Goal: Communication & Community: Answer question/provide support

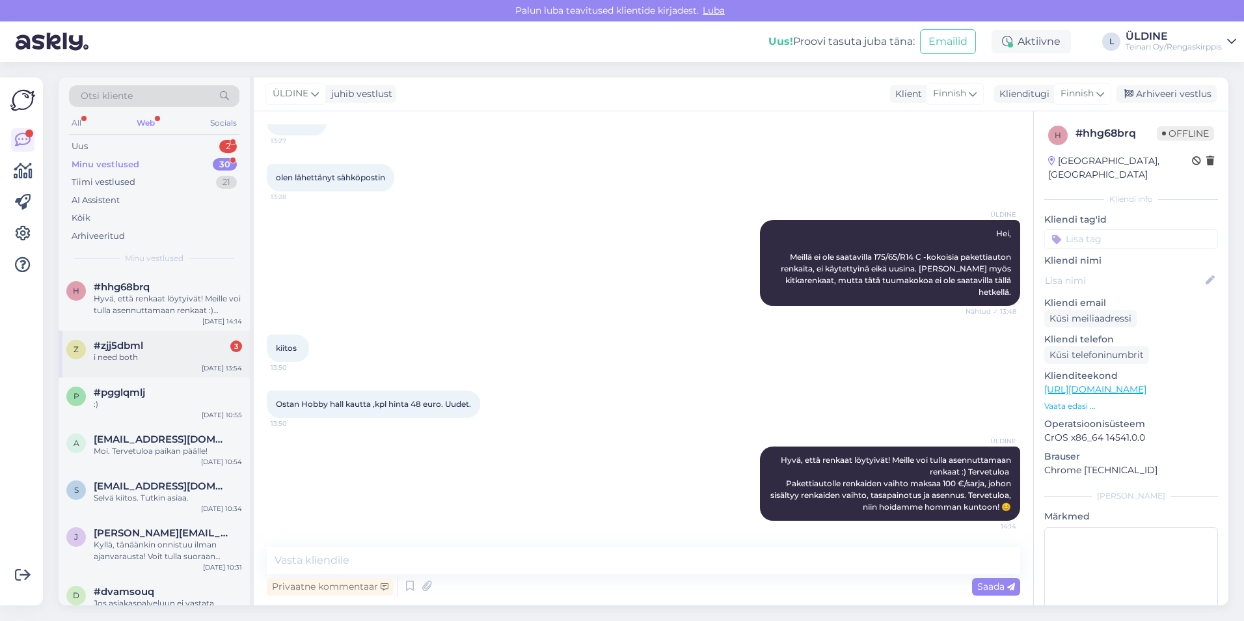
click at [135, 347] on span "#zjj5dbml" at bounding box center [118, 346] width 49 height 12
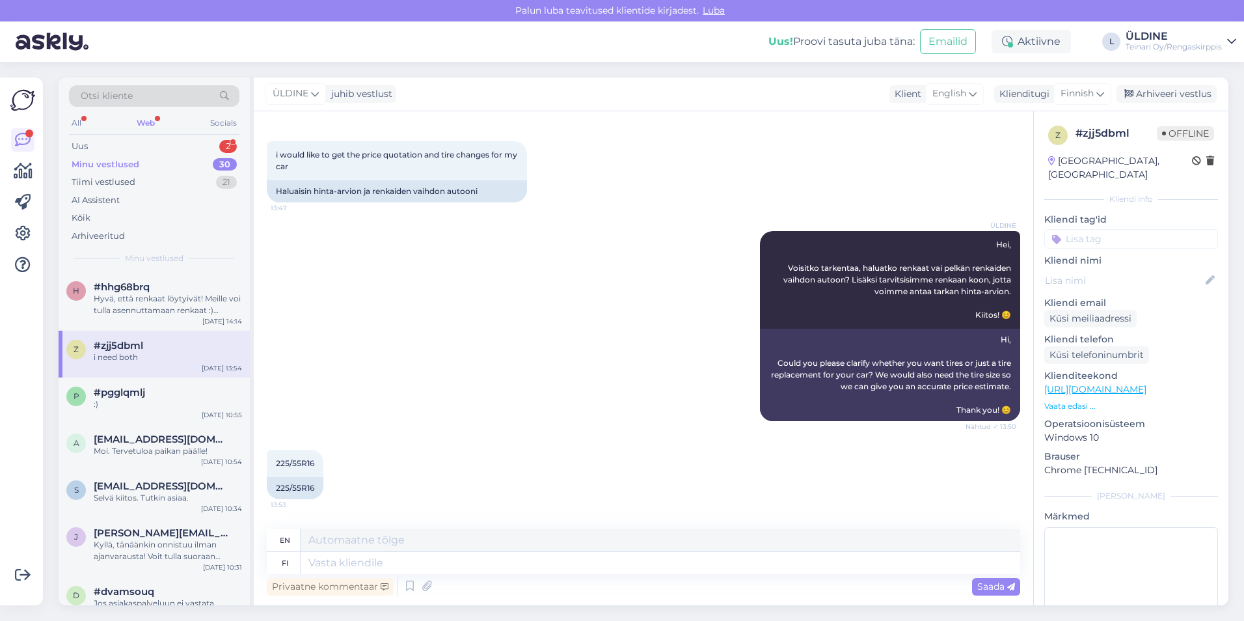
scroll to position [282, 0]
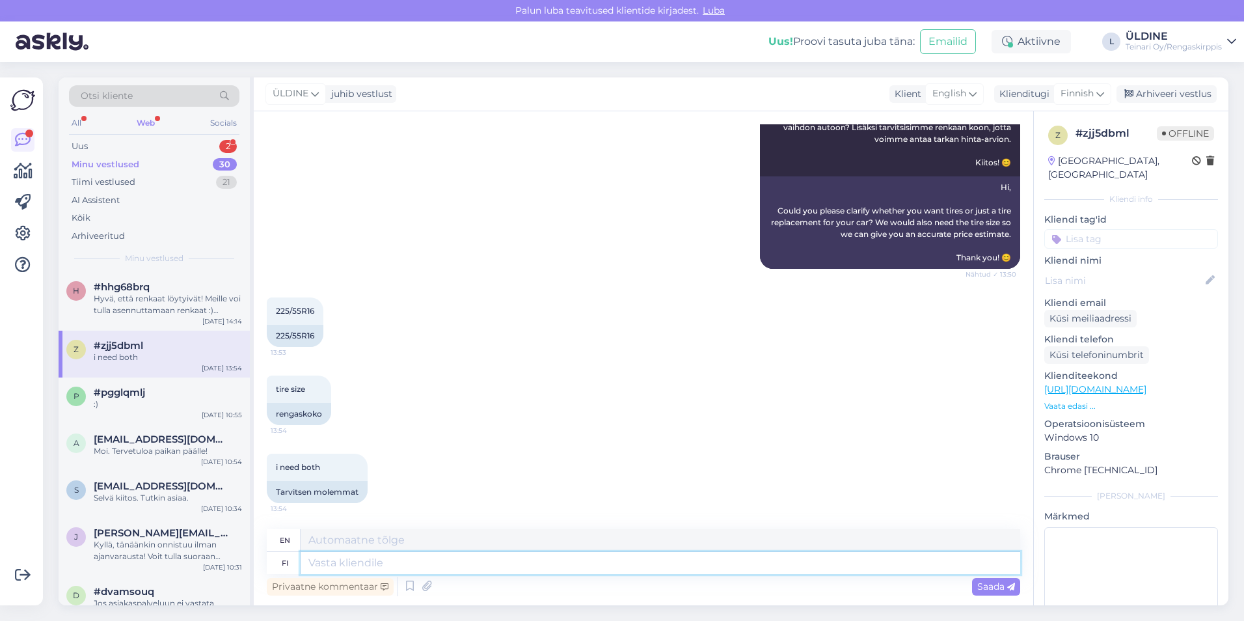
click at [332, 558] on textarea at bounding box center [661, 563] width 720 height 22
type textarea "Uusista r"
type textarea "About new"
type textarea "Uusista rengaista o"
type textarea "About new tires"
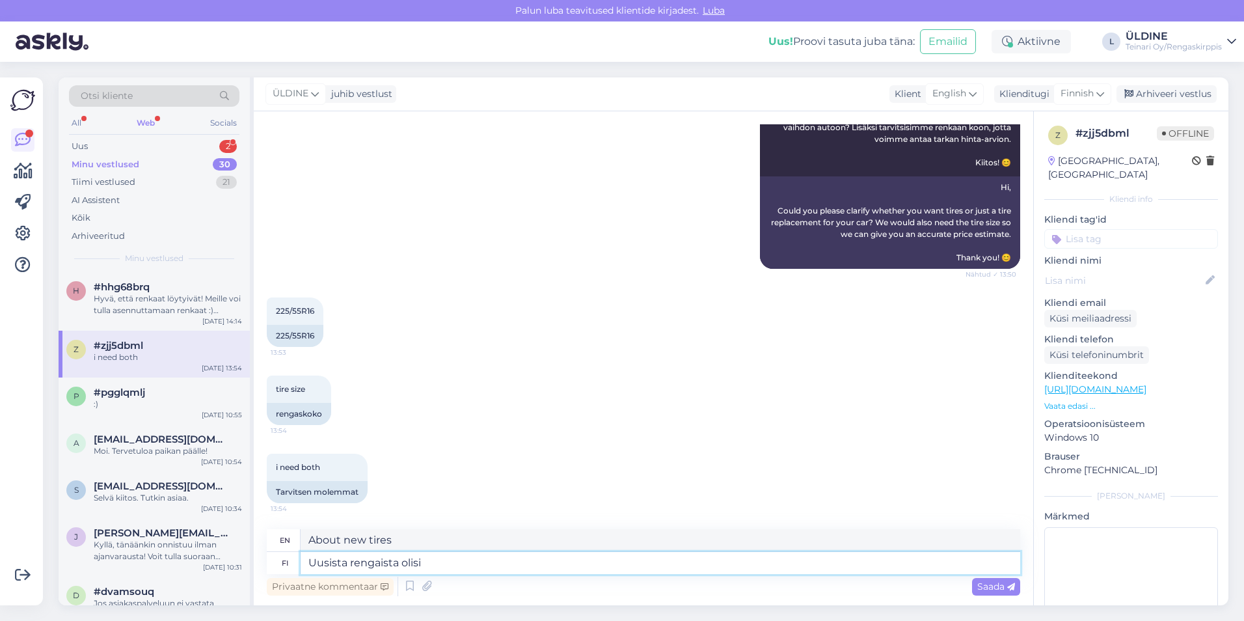
type textarea "Uusista rengaista olisi h"
type textarea "New tires would be"
type textarea "Uusista rengaista olisi heti s"
type textarea "New tires would be needed immediately"
type textarea "Uusista rengaista olisi heti saatavilla"
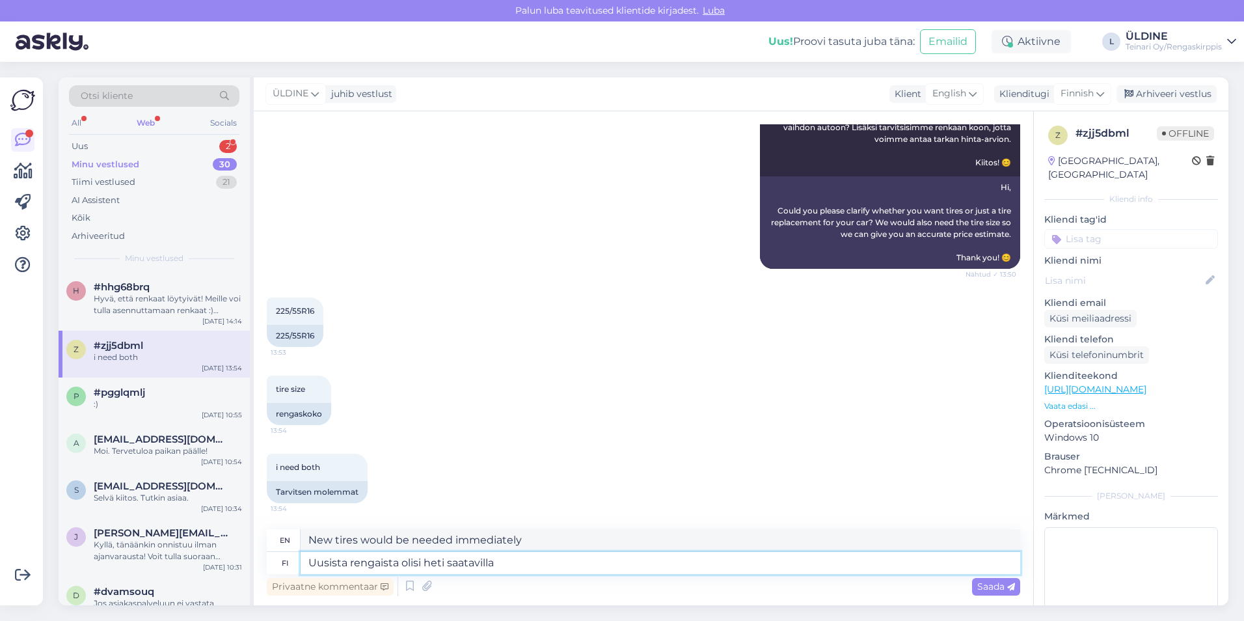
type textarea "New tires would be available immediately."
paste textarea "225/55R16 Davanti Dx390 99W XL B,B 69dB / kesä"
type textarea "Uusista rengaista olisi heti saatavilla 225/55R16 Davanti Dx390 99W XL B,B 69dB…"
type textarea "New tires would be available immediately 225/55R16 Davanti Dx390 99W XL B,B 69d…"
click at [783, 569] on textarea "Uusista rengaista olisi heti saatavilla 225/55R16 Davanti Dx390 99W XL B,B 69dB…" at bounding box center [661, 563] width 720 height 22
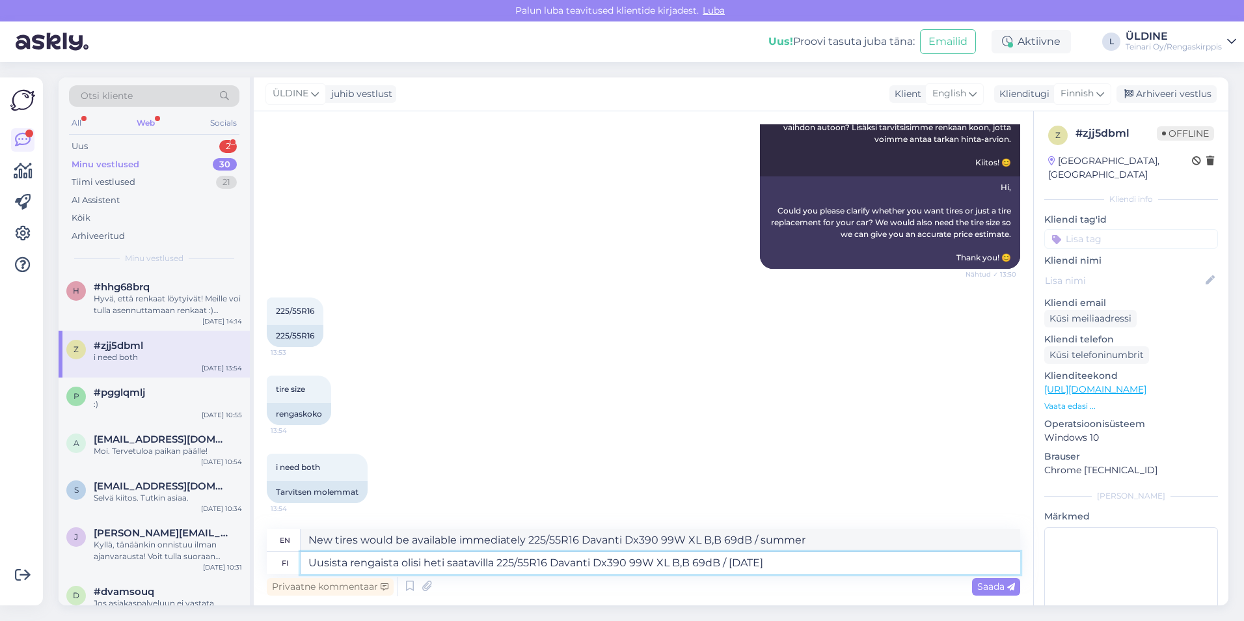
type textarea "Uusista rengaista olisi heti saatavilla 225/55R16 Davanti Dx390 99W XL B,B 69dB…"
type textarea "New tires would be available immediately 225/55R16 Davanti Dx390 99W XL B,B 69d…"
type textarea "Uusista rengaista olisi heti saatavilla 225/55R16 Davanti Dx390 99W XL B,B 69dB…"
type textarea "New tires would be available immediately 225/55R16 Davanti Dx390 99W XL B,B 69d…"
type textarea "Uusista rengaista olisi heti saatavilla 225/55R16 Davanti Dx390 99W XL B,B 69dB…"
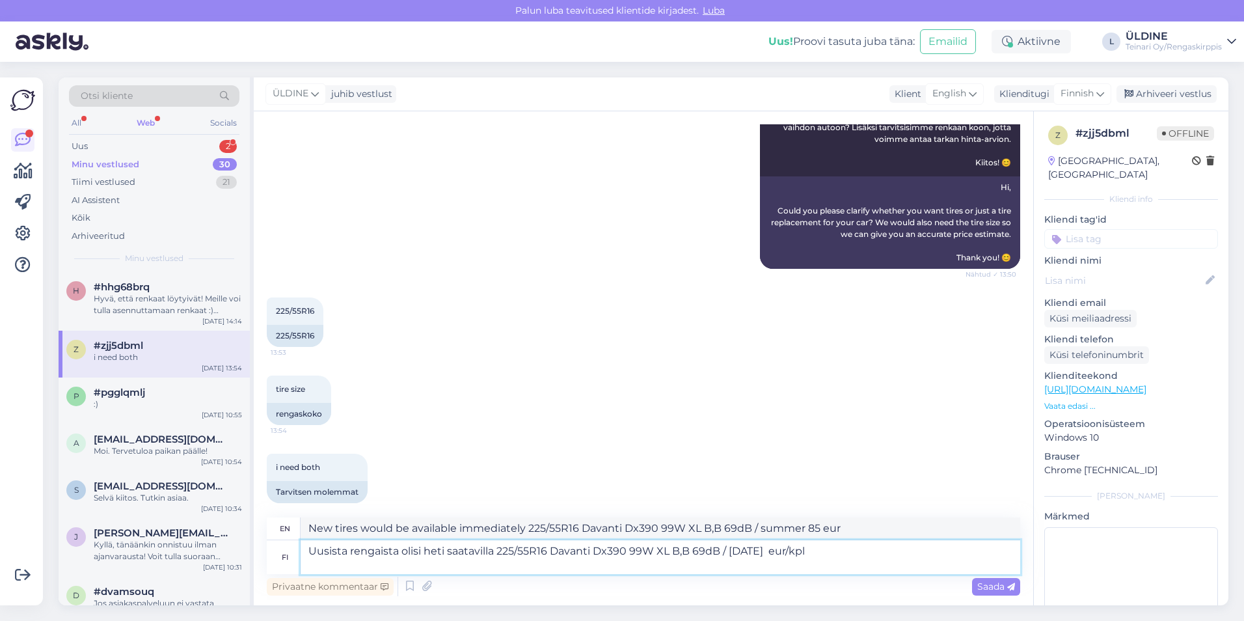
type textarea "New tires would be available immediately 225/55R16 Davanti Dx390 99W XL B,B 69d…"
paste textarea "[URL][DOMAIN_NAME]"
type textarea "Uusista rengaista olisi heti saatavilla 225/55R16 Davanti Dx390 99W XL B,B 69dB…"
type textarea "New tires would be available immediately 225/55R16 Davanti Dx390 99W XL B,B 69d…"
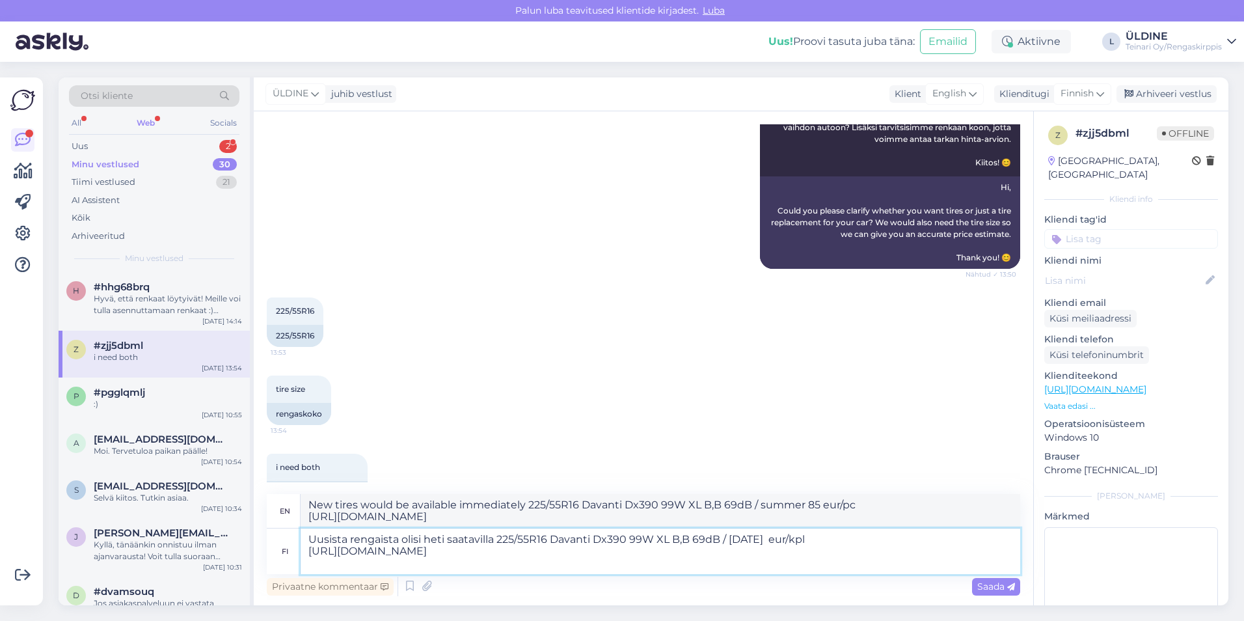
paste textarea "Renkaiden vaihto 16" kokoon maksaa 90 €/sarja, ja siihen sisältyy renkaiden vai…"
type textarea "Uusista rengaista olisi heti saatavilla 225/55R16 Davanti Dx390 99W XL B,B 69dB…"
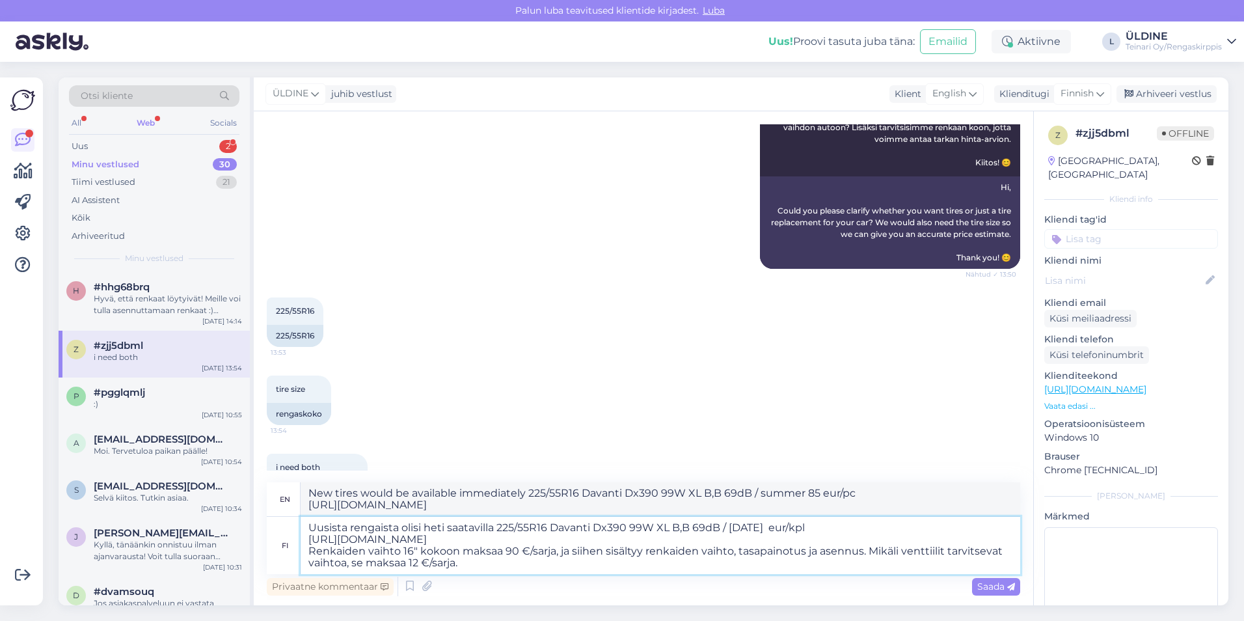
type textarea "New tires would be immediately available 225/55R16 Davanti Dx390 99W XL B,B 69d…"
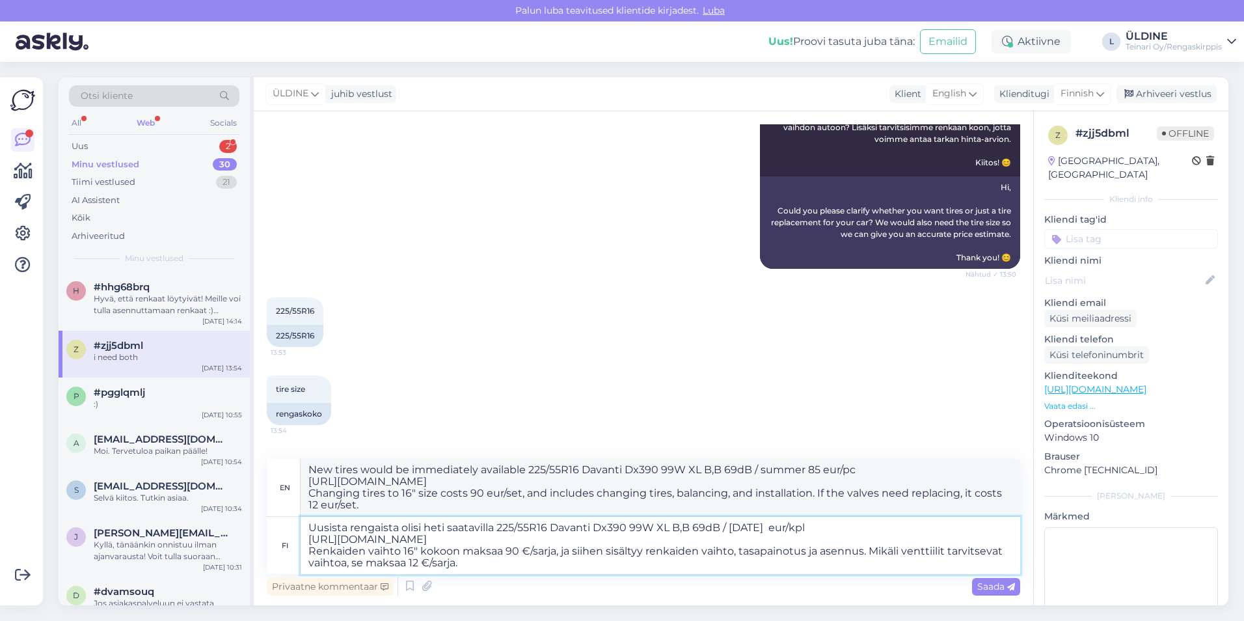
type textarea "Uusista rengaista olisi heti saatavilla 225/55R16 Davanti Dx390 99W XL B,B 69dB…"
click at [985, 588] on span "Saada" at bounding box center [996, 586] width 38 height 12
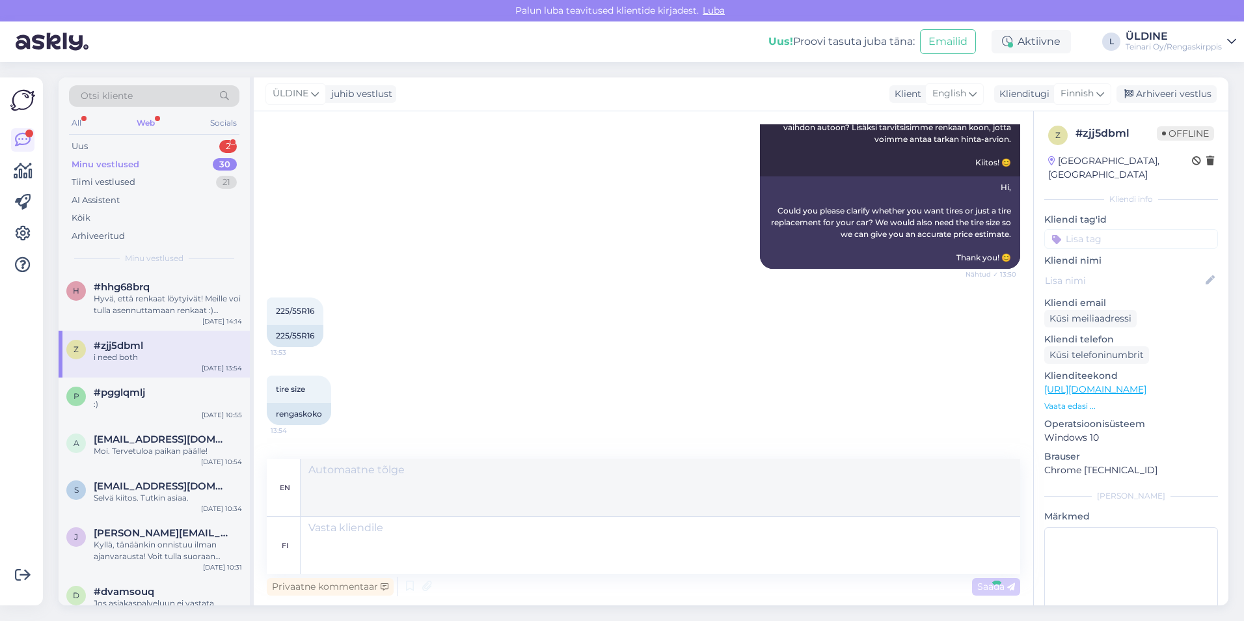
scroll to position [501, 0]
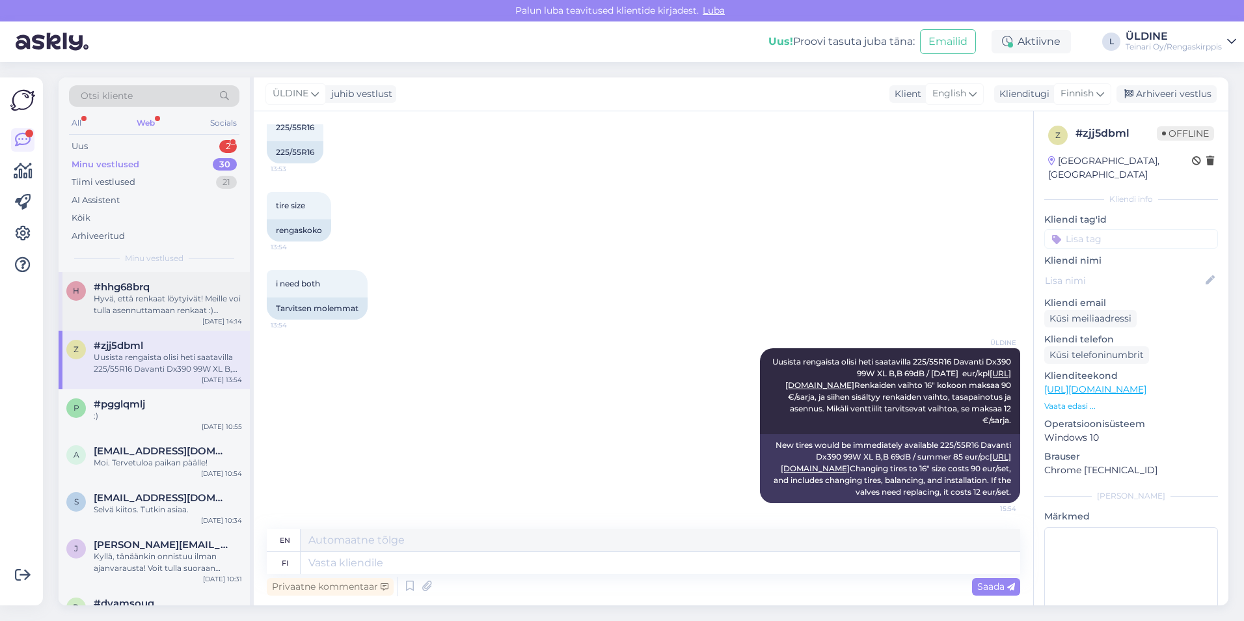
click at [115, 301] on div "Hyvä, että renkaat löytyivät! Meille voi tulla asennuttamaan renkaat :) Tervetu…" at bounding box center [168, 304] width 148 height 23
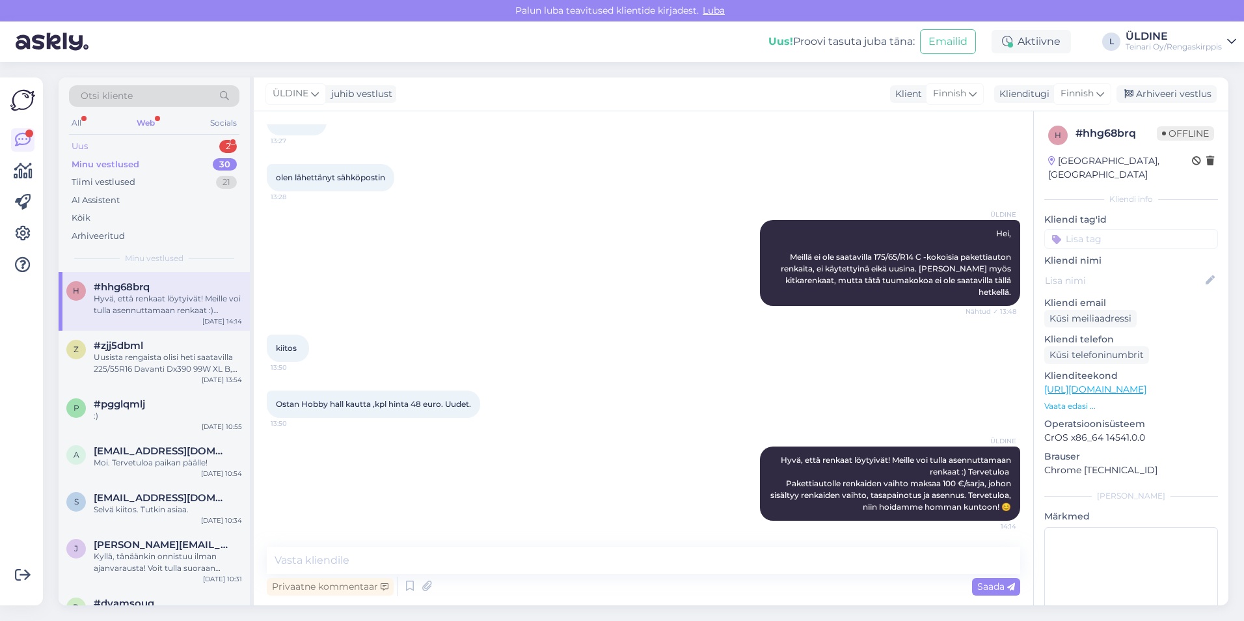
click at [133, 151] on div "Uus 2" at bounding box center [154, 146] width 170 height 18
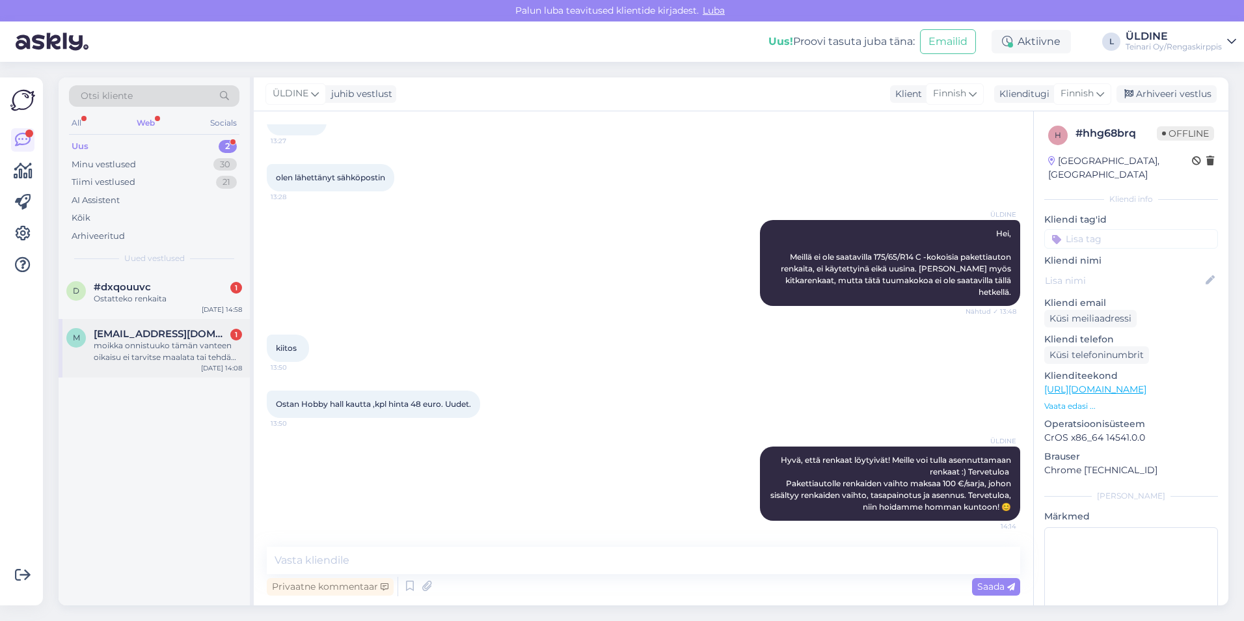
click at [191, 357] on div "moikka onnistuuko tämän vanteen oikaisu ei tarvitse maalata tai tehdä täydellis…" at bounding box center [168, 351] width 148 height 23
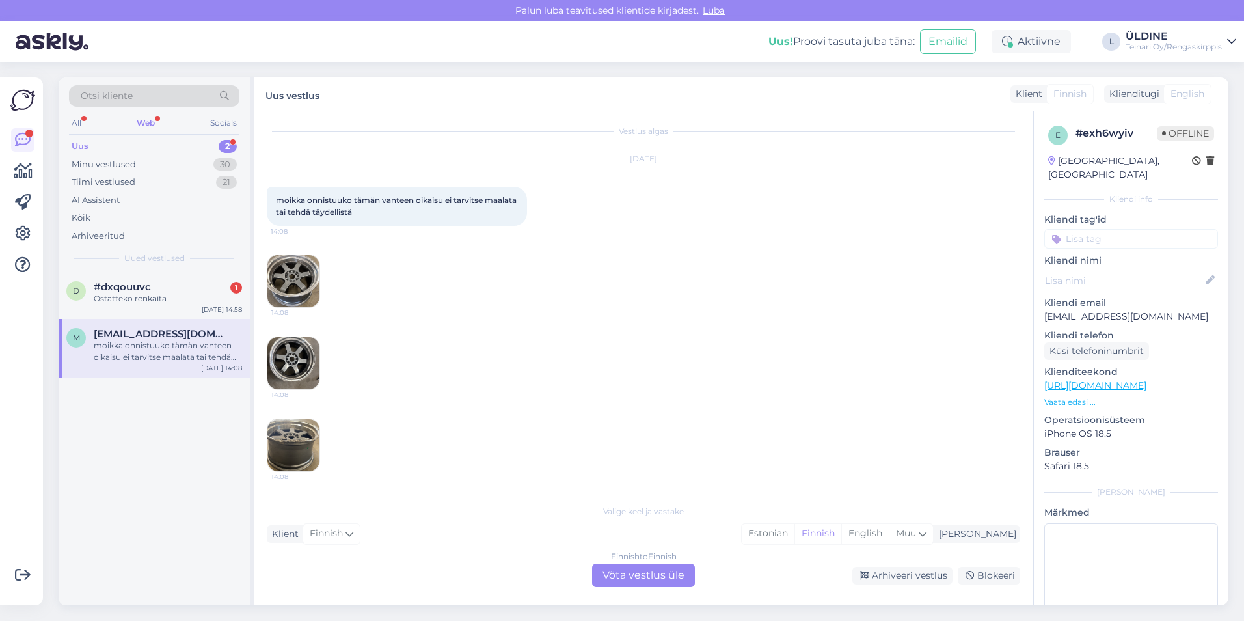
click at [306, 294] on img at bounding box center [293, 281] width 52 height 52
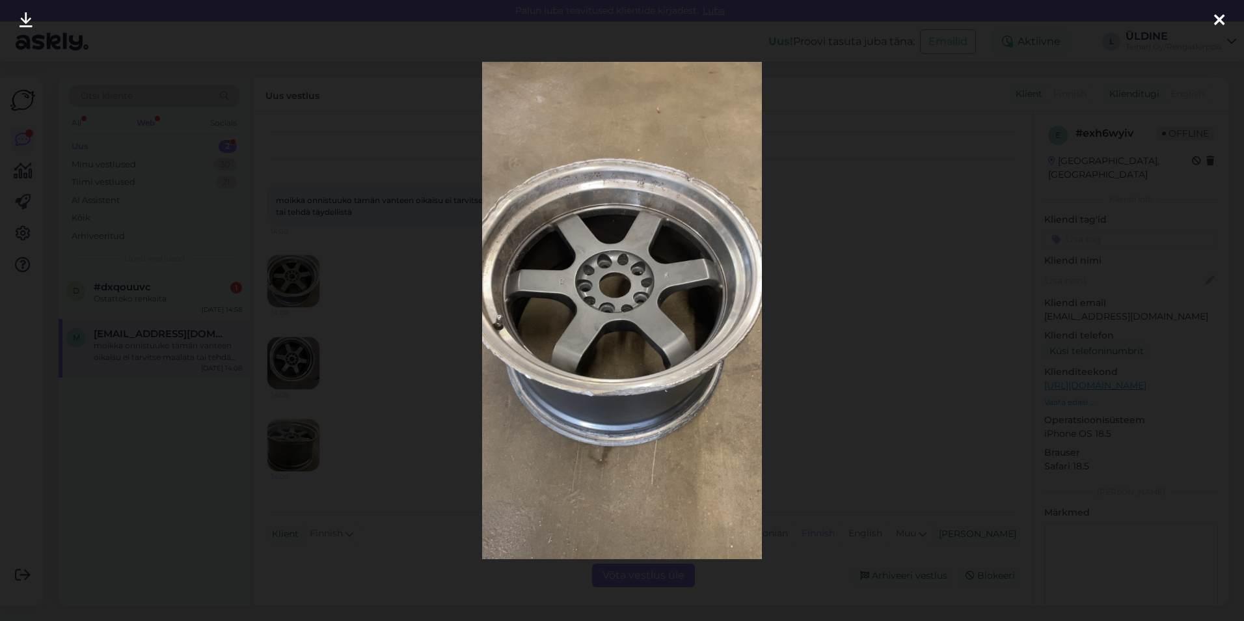
drag, startPoint x: 568, startPoint y: 386, endPoint x: 539, endPoint y: 380, distance: 29.9
click at [446, 380] on div at bounding box center [622, 310] width 1244 height 621
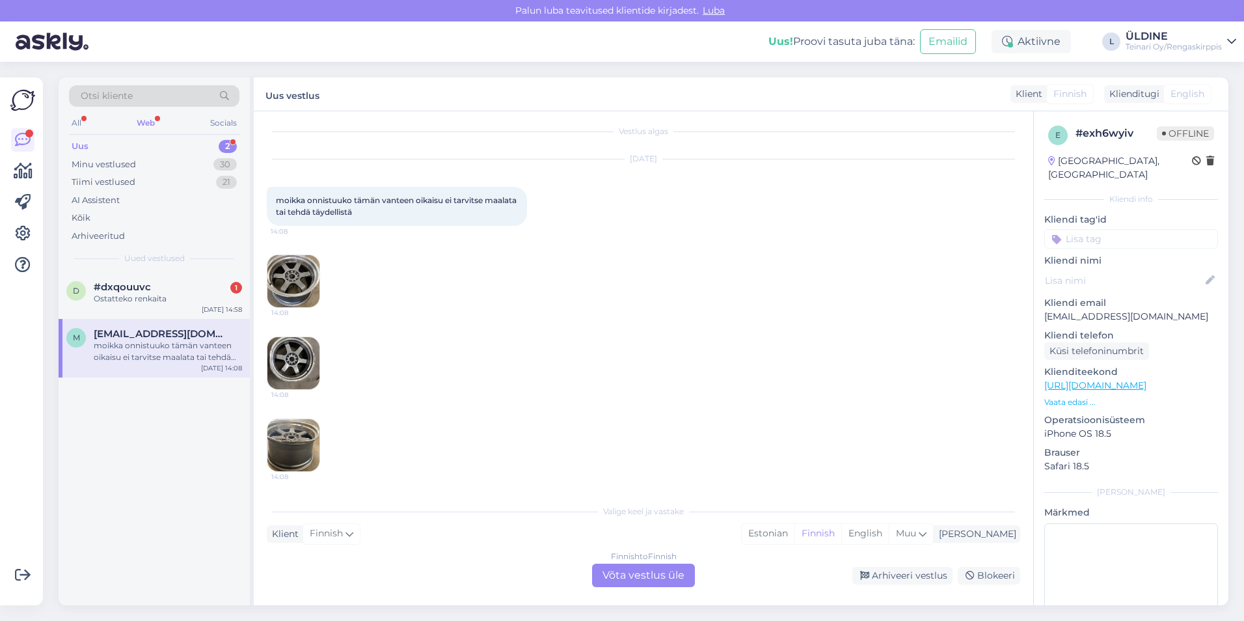
click at [298, 370] on img at bounding box center [293, 363] width 52 height 52
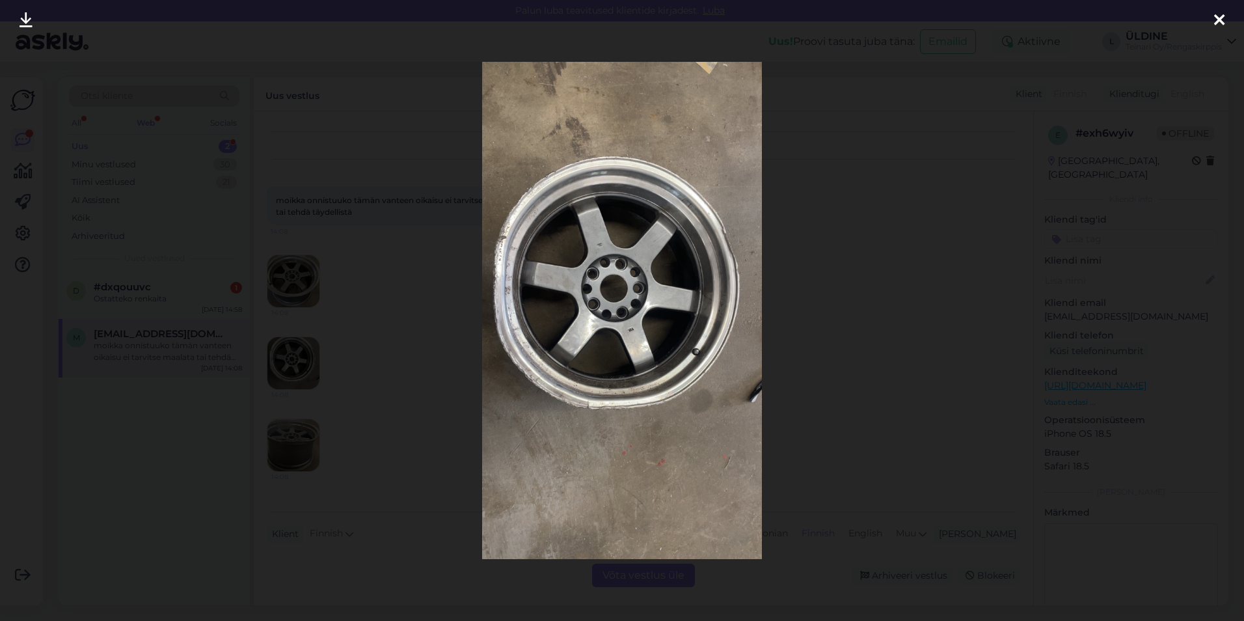
click at [381, 459] on div at bounding box center [622, 310] width 1244 height 621
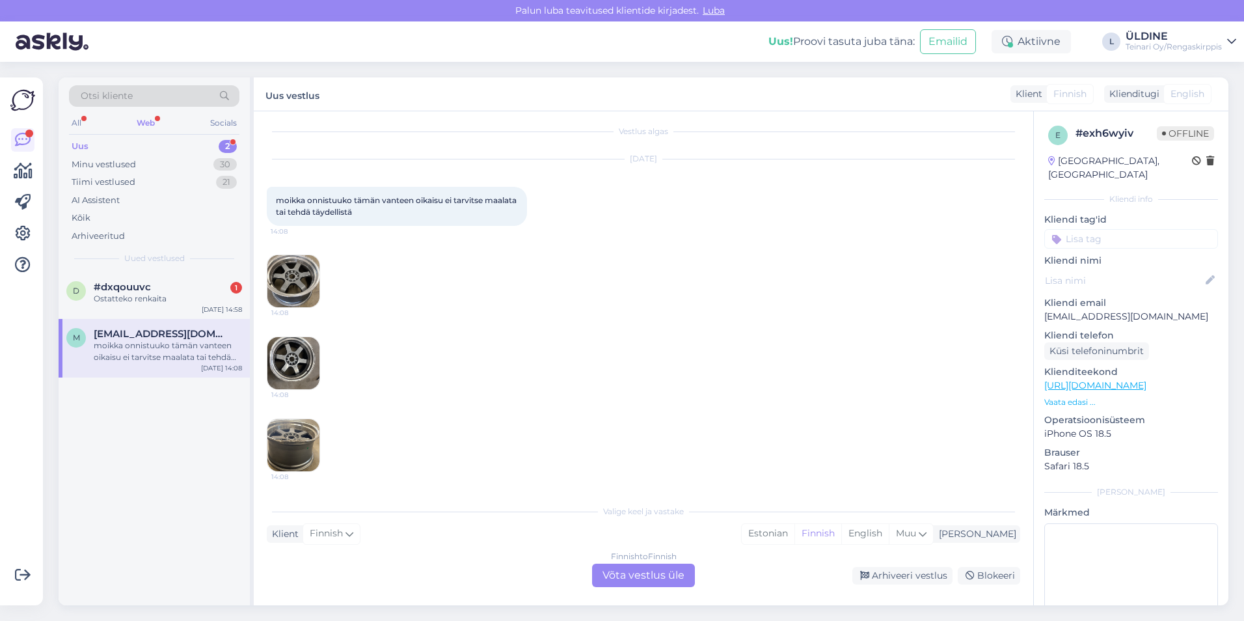
drag, startPoint x: 392, startPoint y: 325, endPoint x: 358, endPoint y: 320, distance: 34.1
click at [392, 325] on div "[DATE] moikka onnistuuko tämän vanteen oikaisu ei tarvitse maalata tai tehdä tä…" at bounding box center [644, 315] width 754 height 341
drag, startPoint x: 277, startPoint y: 200, endPoint x: 396, endPoint y: 211, distance: 119.6
click at [396, 211] on div "moikka onnistuuko tämän vanteen oikaisu ei tarvitse maalata tai tehdä täydellis…" at bounding box center [397, 206] width 260 height 39
drag, startPoint x: 396, startPoint y: 211, endPoint x: 365, endPoint y: 209, distance: 30.6
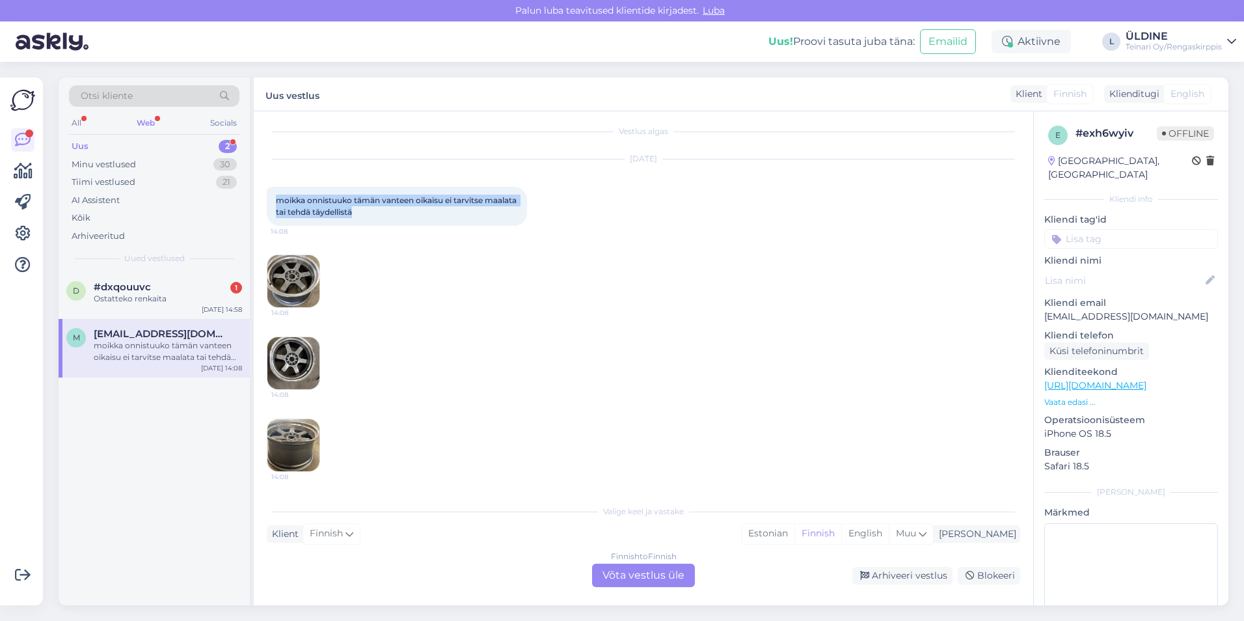
copy span "moikka onnistuuko tämän vanteen oikaisu ei tarvitse maalata tai tehdä täydellis…"
click at [489, 451] on div "[DATE] moikka onnistuuko tämän vanteen oikaisu ei tarvitse maalata tai tehdä tä…" at bounding box center [644, 315] width 754 height 341
click at [150, 305] on div "d #dxqouuvc 1 Ostatteko renkaita [DATE] 14:58" at bounding box center [154, 295] width 191 height 47
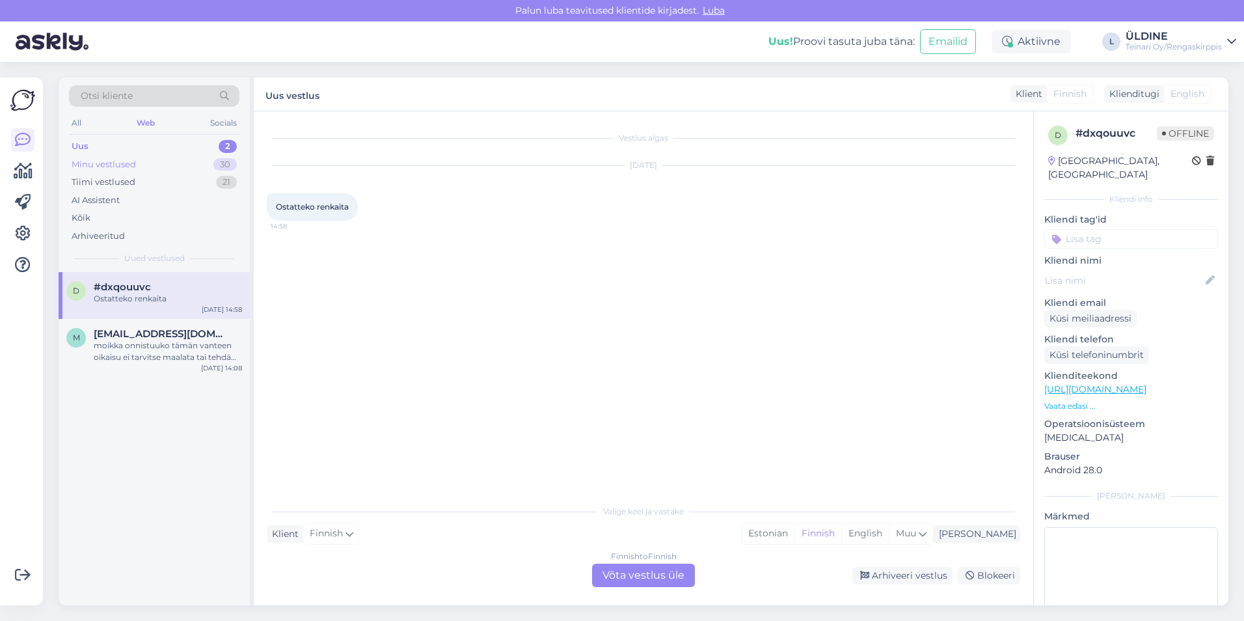
click at [124, 161] on div "Minu vestlused" at bounding box center [104, 164] width 64 height 13
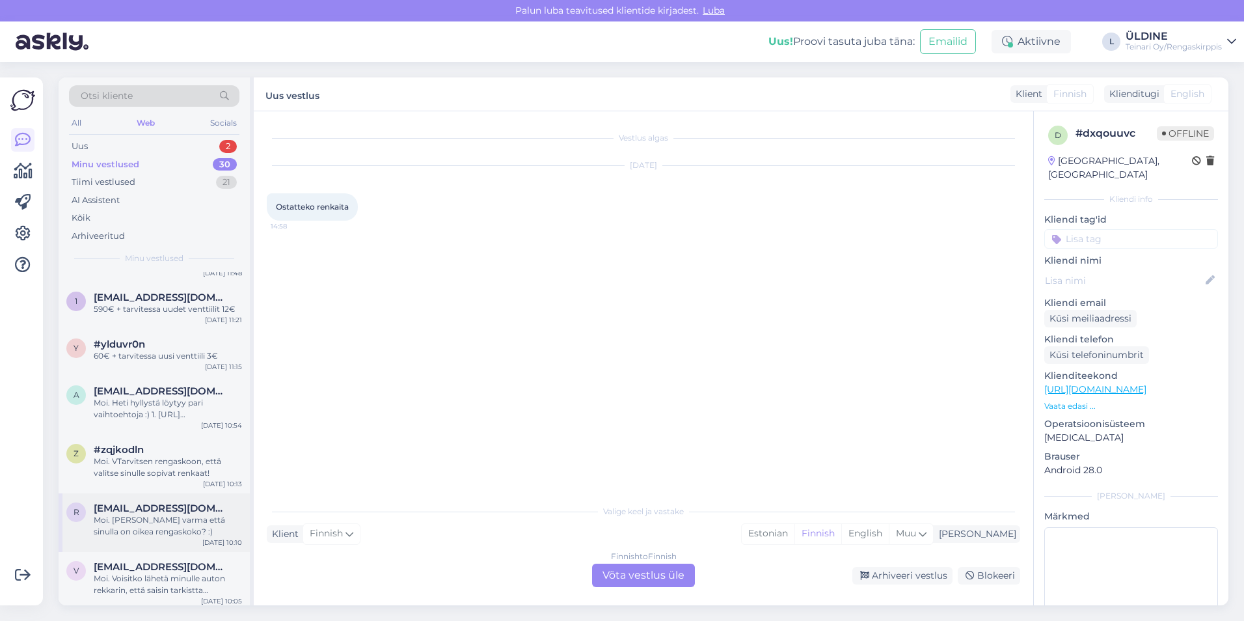
scroll to position [1318, 0]
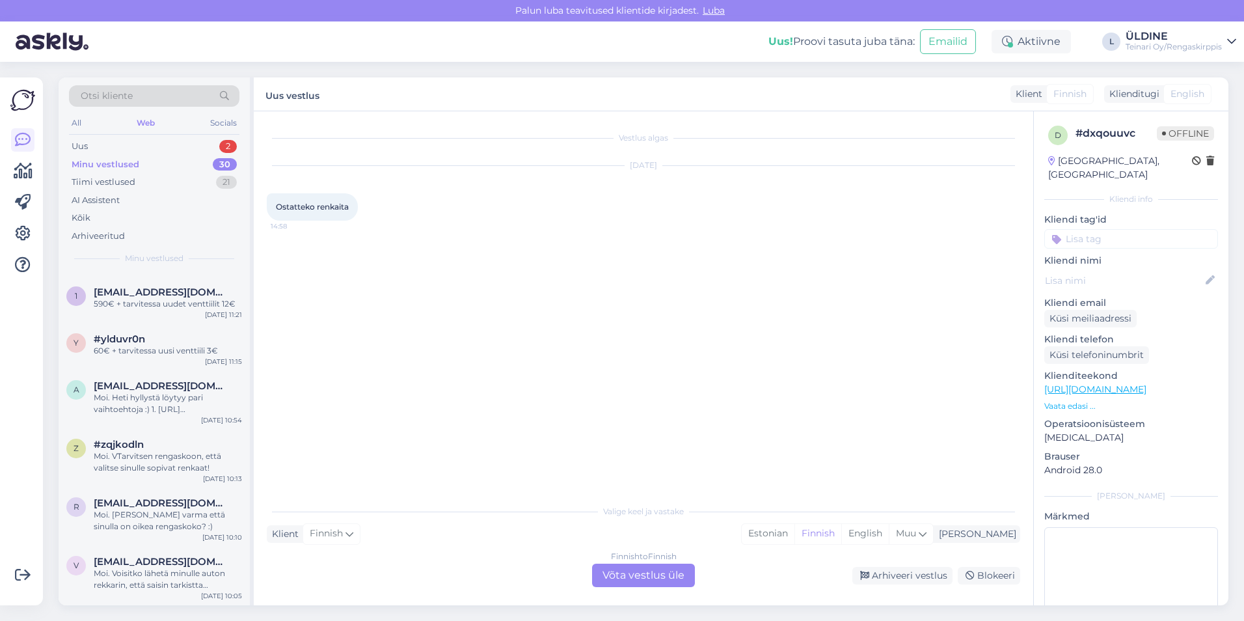
click at [398, 408] on div "Vestlus algas [DATE] Ostatteko renkaita 14:58" at bounding box center [649, 305] width 765 height 362
drag, startPoint x: 353, startPoint y: 208, endPoint x: 288, endPoint y: 208, distance: 64.4
click at [288, 208] on div "Ostatteko renkaita 14:58" at bounding box center [312, 206] width 91 height 27
drag, startPoint x: 288, startPoint y: 208, endPoint x: 277, endPoint y: 210, distance: 11.9
click at [277, 210] on span "Ostatteko renkaita" at bounding box center [312, 207] width 73 height 10
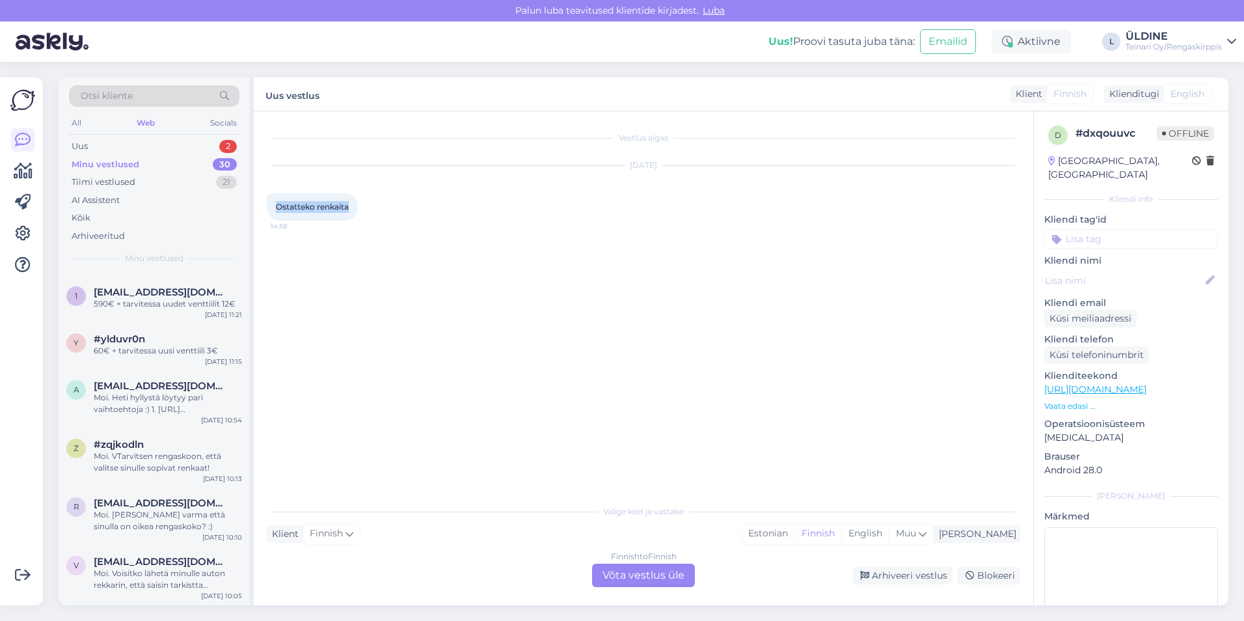
drag, startPoint x: 274, startPoint y: 206, endPoint x: 355, endPoint y: 208, distance: 81.4
click at [355, 208] on div "Ostatteko renkaita 14:58" at bounding box center [312, 206] width 91 height 27
drag, startPoint x: 355, startPoint y: 208, endPoint x: 326, endPoint y: 207, distance: 29.3
copy span "Ostatteko renkaita"
click at [612, 575] on div "Finnish to Finnish Võta vestlus üle" at bounding box center [643, 575] width 103 height 23
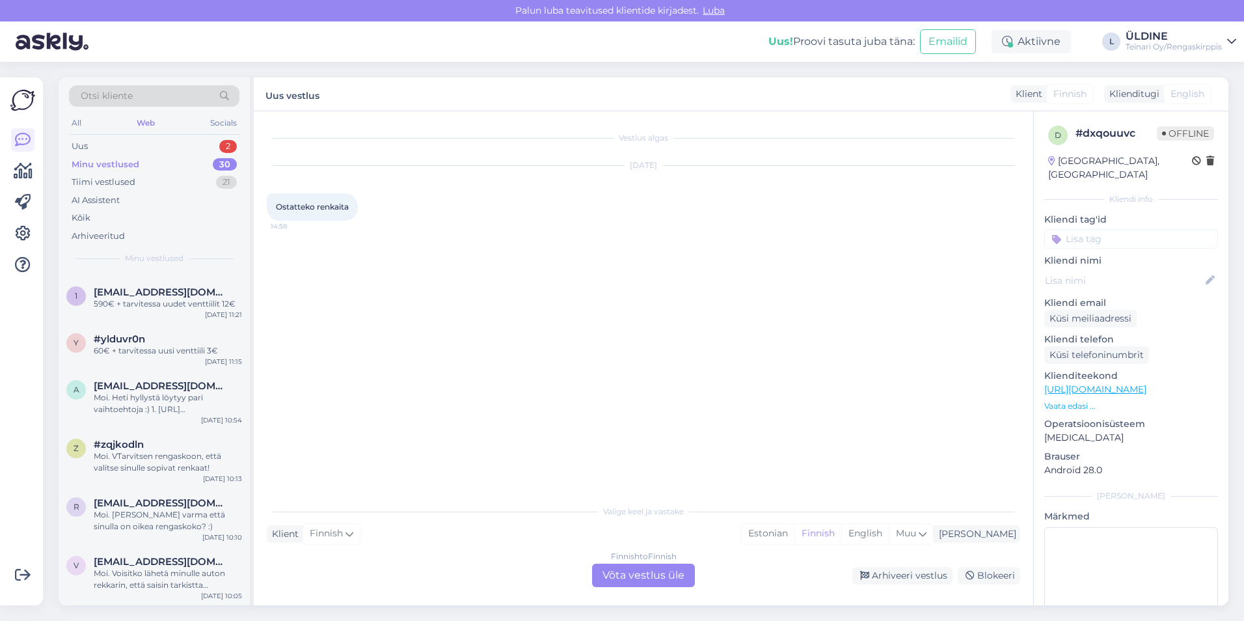
scroll to position [0, 0]
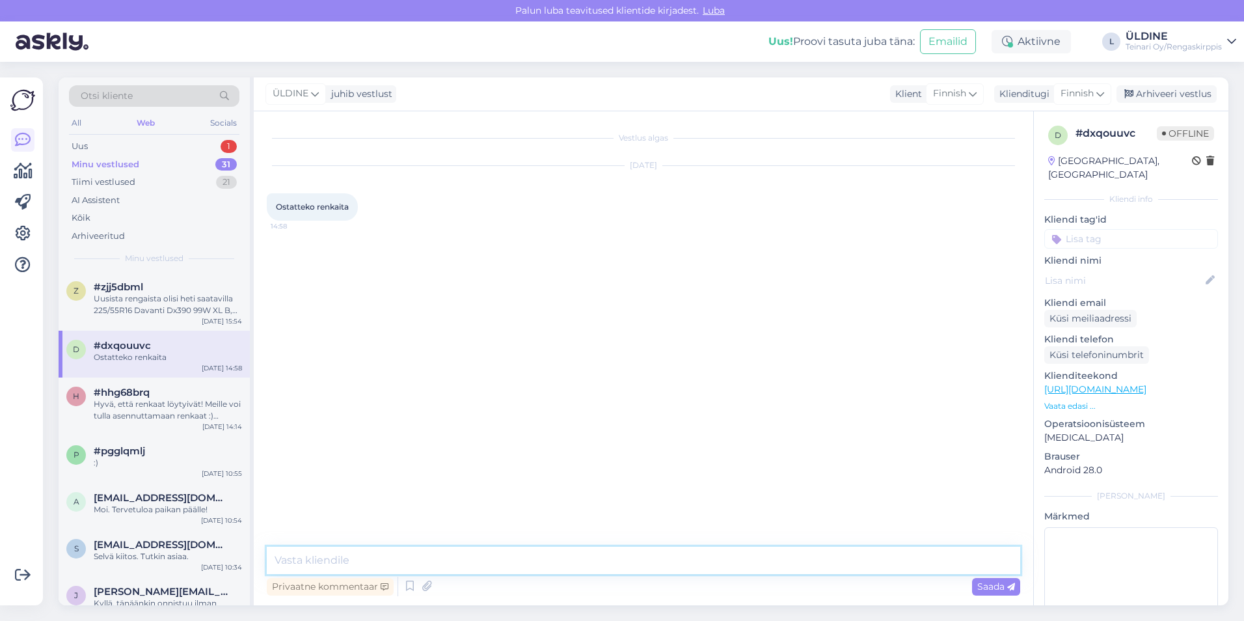
paste textarea "Renkaiden osto tapahtuu paikan päällä, jossa arvioimme renkaiden kunnon ja anna…"
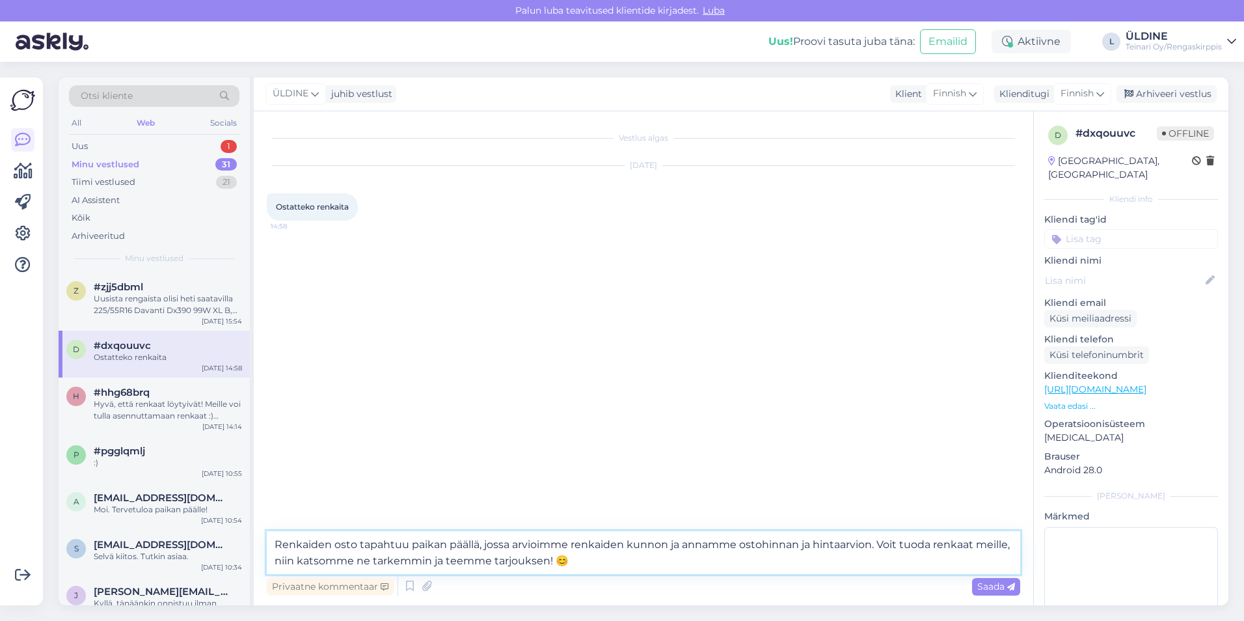
click at [277, 543] on textarea "Renkaiden osto tapahtuu paikan päällä, jossa arvioimme renkaiden kunnon ja anna…" at bounding box center [644, 552] width 754 height 43
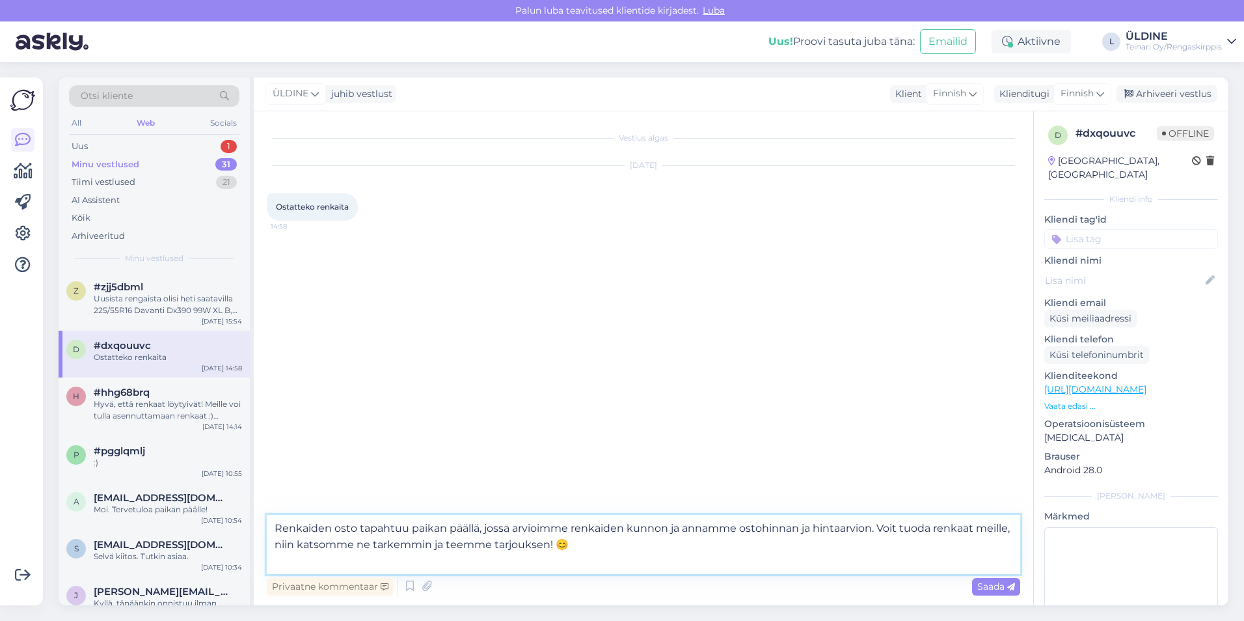
click at [280, 525] on textarea "Renkaiden osto tapahtuu paikan päällä, jossa arvioimme renkaiden kunnon ja anna…" at bounding box center [644, 544] width 754 height 59
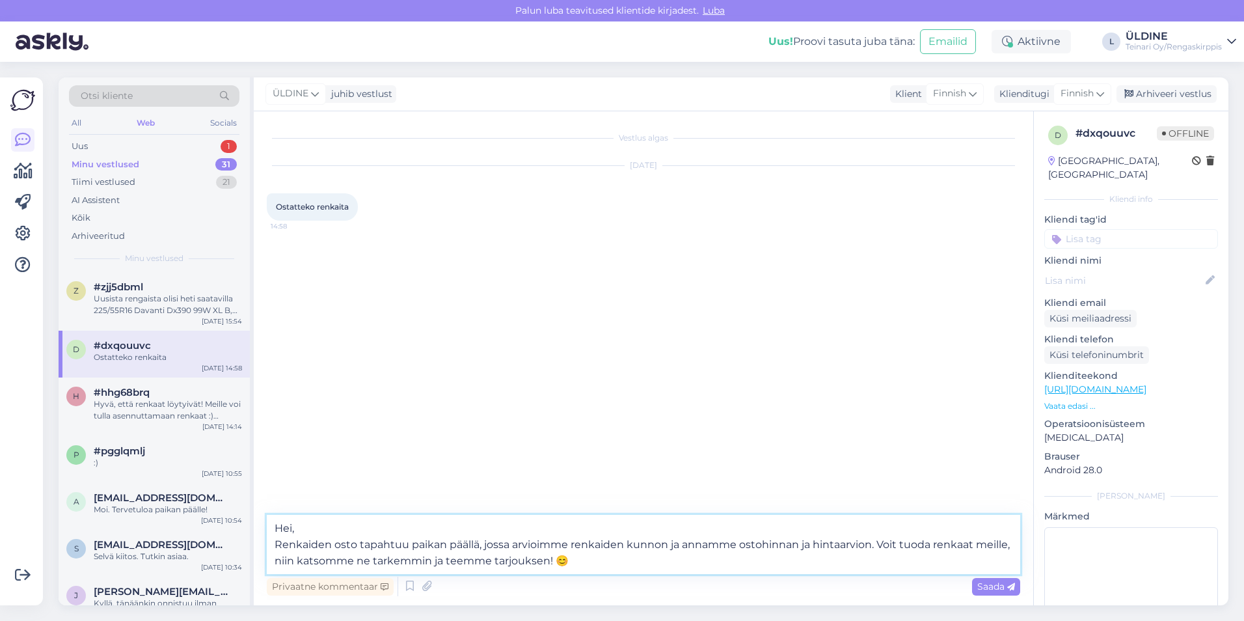
click at [284, 543] on textarea "Hei, Renkaiden osto tapahtuu paikan päällä, jossa arvioimme renkaiden kunnon ja…" at bounding box center [644, 544] width 754 height 59
type textarea "Hei, renkaiden osto tapahtuu paikan päällä, jossa arvioimme renkaiden kunnon ja…"
click at [996, 584] on span "Saada" at bounding box center [996, 586] width 38 height 12
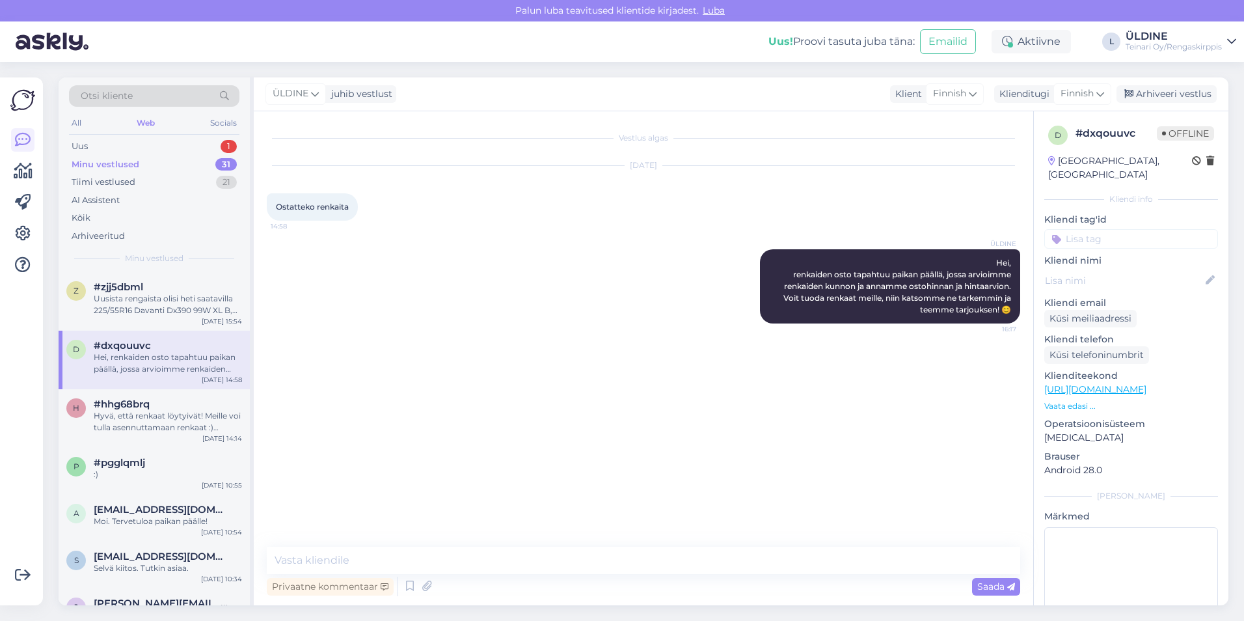
click at [145, 169] on div "Minu vestlused 31" at bounding box center [154, 165] width 170 height 18
click at [138, 147] on div "Uus 1" at bounding box center [154, 146] width 170 height 18
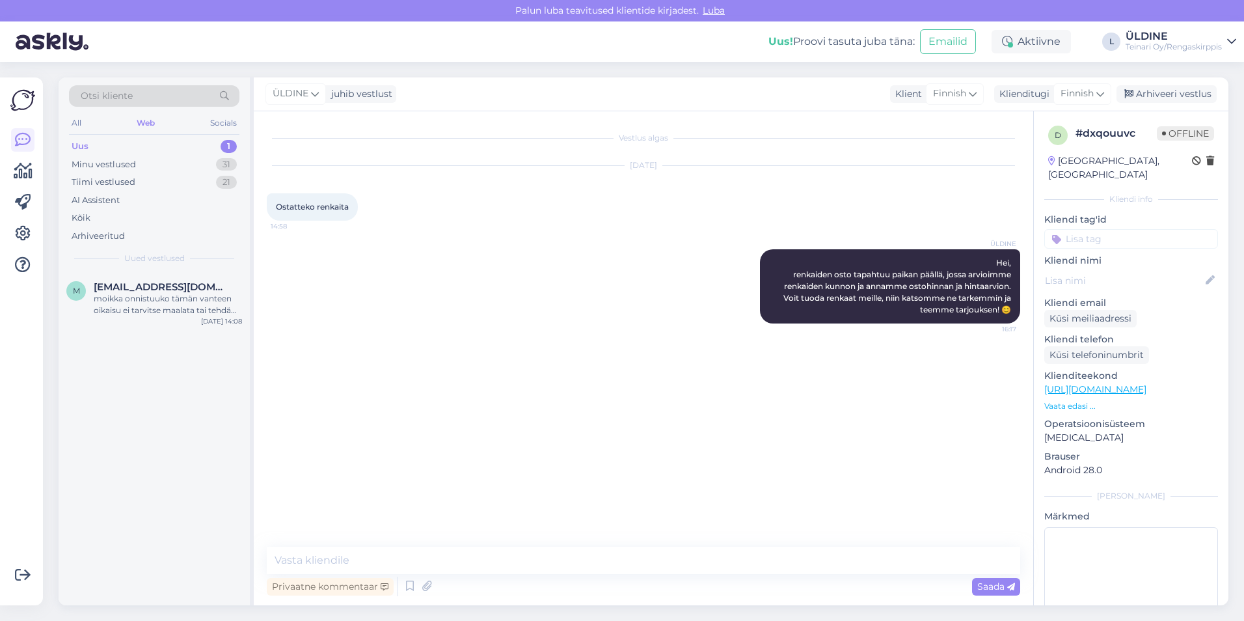
click at [509, 428] on div "Vestlus algas [DATE] Ostatteko renkaita 14:58 ÜLDINE Hei, renkaiden osto tapaht…" at bounding box center [649, 329] width 765 height 411
click at [156, 306] on div "moikka onnistuuko tämän vanteen oikaisu ei tarvitse maalata tai tehdä täydellis…" at bounding box center [168, 304] width 148 height 23
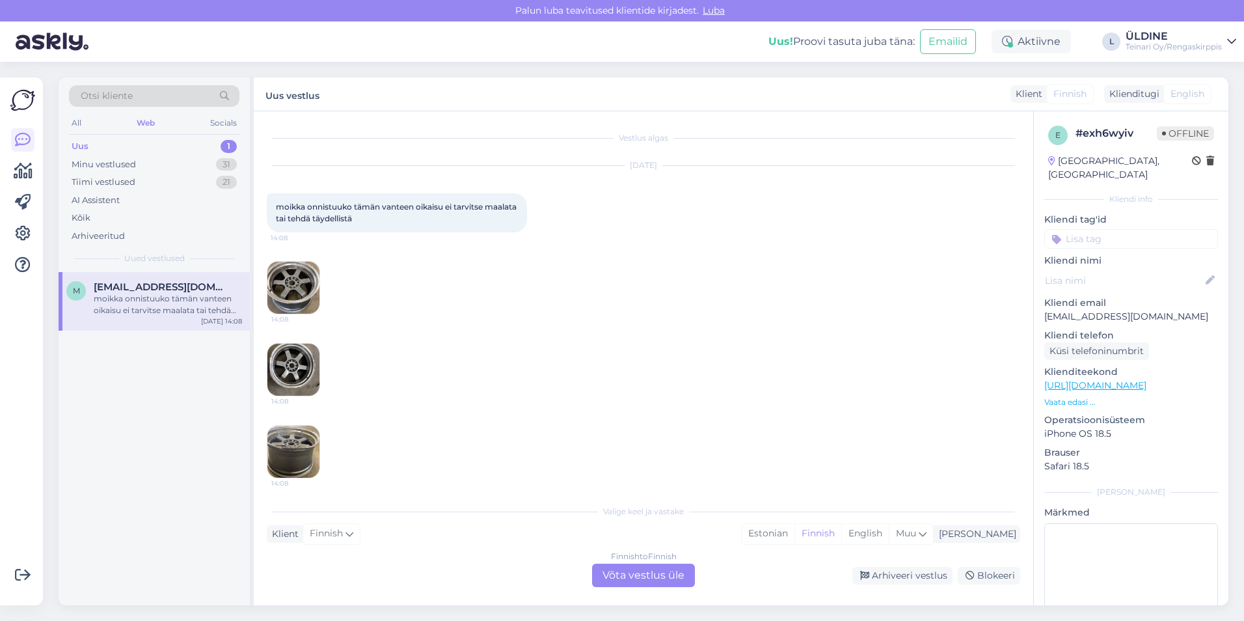
click at [562, 226] on div "[DATE] moikka onnistuuko tämän vanteen oikaisu ei tarvitse maalata tai tehdä tä…" at bounding box center [644, 322] width 754 height 341
click at [628, 579] on div "Finnish to Finnish Võta vestlus üle" at bounding box center [643, 575] width 103 height 23
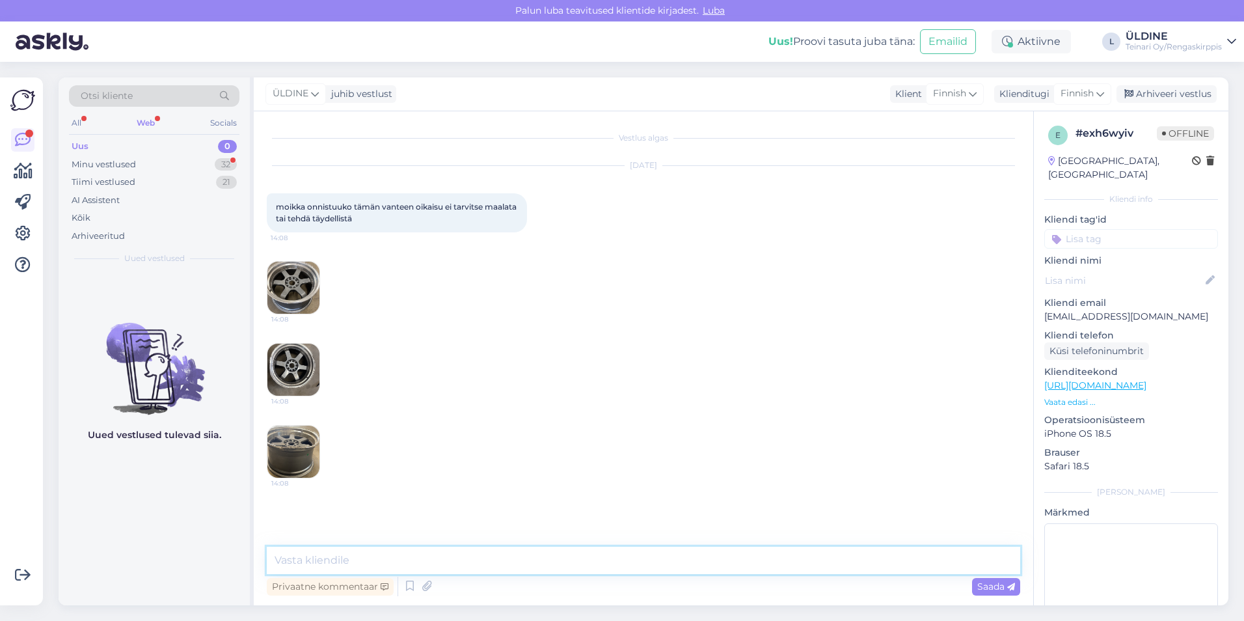
click at [380, 556] on textarea at bounding box center [644, 560] width 754 height 27
type textarea "Kyllä suoristus onnistu"
drag, startPoint x: 278, startPoint y: 206, endPoint x: 390, endPoint y: 221, distance: 113.0
click at [388, 221] on div "moikka onnistuuko tämän vanteen oikaisu ei tarvitse maalata tai tehdä täydellis…" at bounding box center [397, 212] width 260 height 39
click at [390, 221] on div "moikka onnistuuko tämän vanteen oikaisu ei tarvitse maalata tai tehdä täydellis…" at bounding box center [397, 212] width 260 height 39
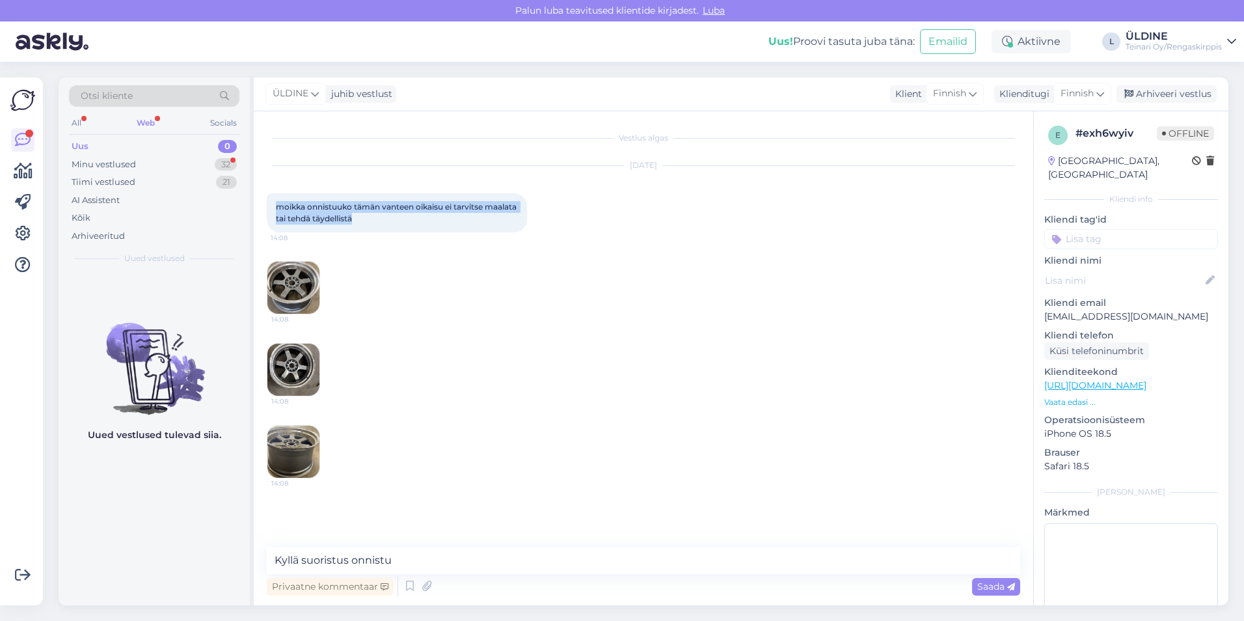
drag, startPoint x: 277, startPoint y: 206, endPoint x: 391, endPoint y: 219, distance: 114.6
click at [391, 219] on div "moikka onnistuuko tämän vanteen oikaisu ei tarvitse maalata tai tehdä täydellis…" at bounding box center [397, 212] width 260 height 39
drag, startPoint x: 391, startPoint y: 219, endPoint x: 374, endPoint y: 217, distance: 17.6
copy span "moikka onnistuuko tämän vanteen oikaisu ei tarvitse maalata tai tehdä täydellis…"
drag, startPoint x: 403, startPoint y: 559, endPoint x: 275, endPoint y: 564, distance: 128.3
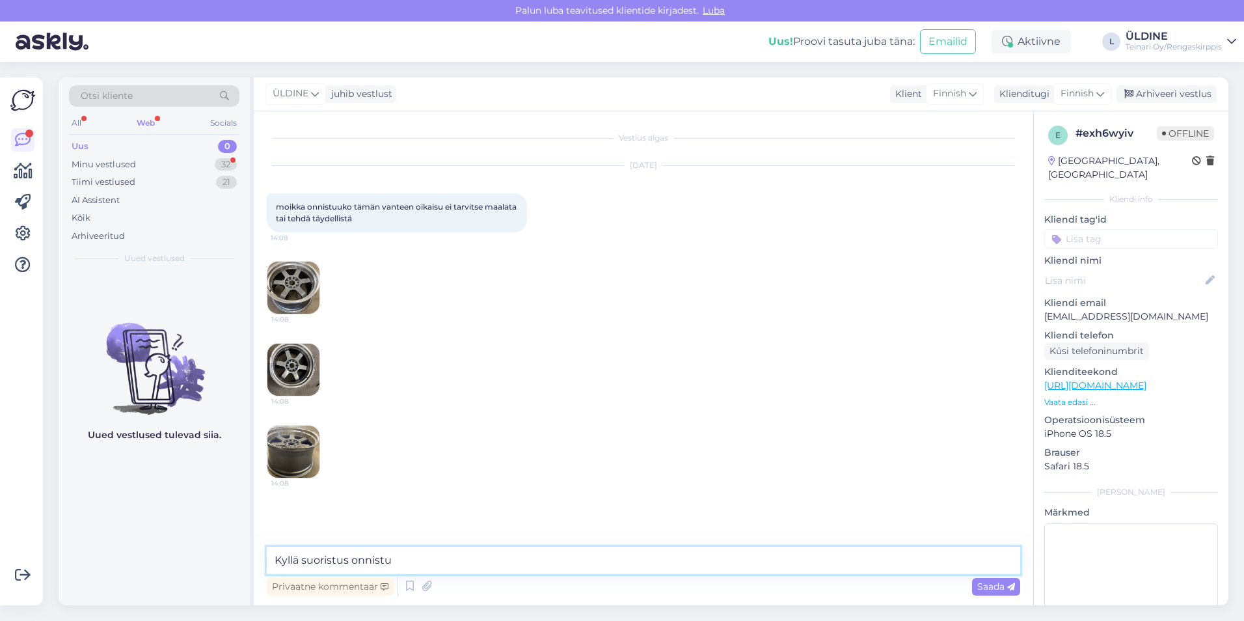
click at [275, 564] on textarea "Kyllä suoristus onnistu" at bounding box center [644, 560] width 754 height 27
paste textarea "Moikka! Kyllä, vanteen oikaisu onnistuu hyvin, eikä maalausta tai täydellistä j…"
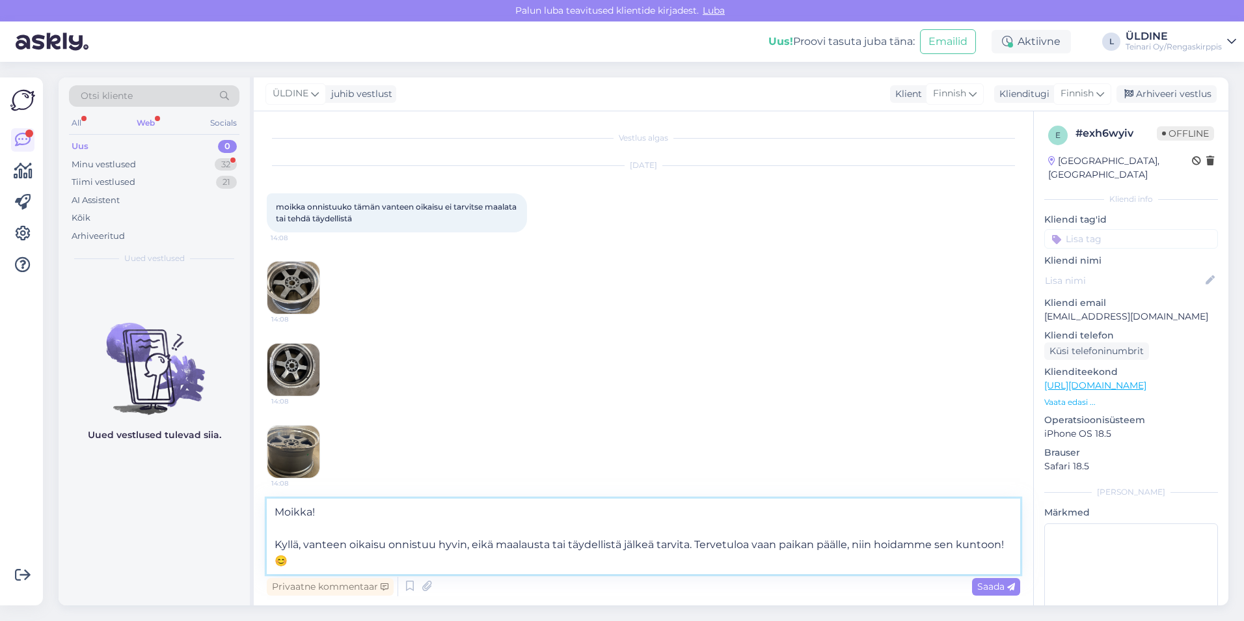
drag, startPoint x: 466, startPoint y: 545, endPoint x: 690, endPoint y: 546, distance: 223.9
click at [690, 546] on textarea "Moikka! Kyllä, vanteen oikaisu onnistuu hyvin, eikä maalausta tai täydellistä j…" at bounding box center [644, 535] width 754 height 75
click at [693, 546] on textarea "Moikka! Kyllä, vanteen oikaisu onnistuu hyvin, eikä maalausta tai täydellistä j…" at bounding box center [644, 535] width 754 height 75
drag, startPoint x: 683, startPoint y: 545, endPoint x: 469, endPoint y: 543, distance: 214.1
click at [469, 543] on textarea "Moikka! Kyllä, vanteen oikaisu onnistuu hyvin, eikä maalausta tai täydellistä j…" at bounding box center [644, 535] width 754 height 75
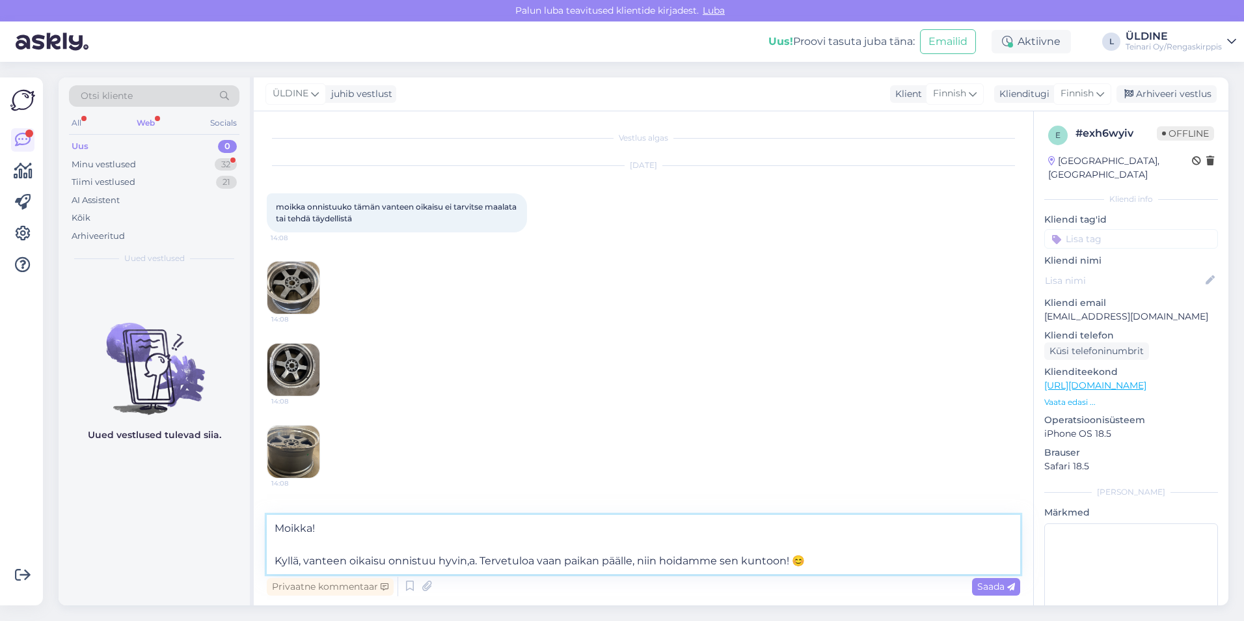
click at [478, 562] on textarea "Moikka! Kyllä, vanteen oikaisu onnistuu hyvin,a. Tervetuloa vaan paikan päälle,…" at bounding box center [644, 544] width 754 height 59
click at [472, 562] on textarea "Moikka! Kyllä, vanteen oikaisu onnistuu hyvin,a. Tervetuloa vaan paikan päälle,…" at bounding box center [644, 544] width 754 height 59
type textarea "Moikka! Kyllä, vanteen oikaisu onnistuu hyvin. Tervetuloa vaan paikan päälle, n…"
click at [990, 586] on span "Saada" at bounding box center [996, 586] width 38 height 12
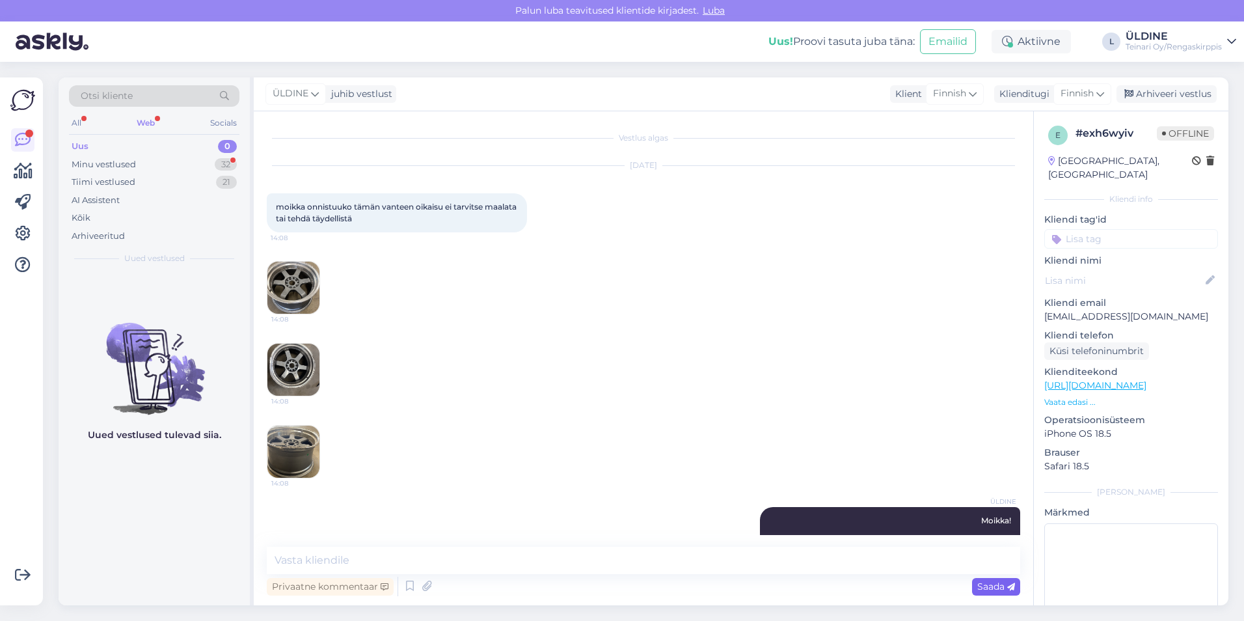
scroll to position [49, 0]
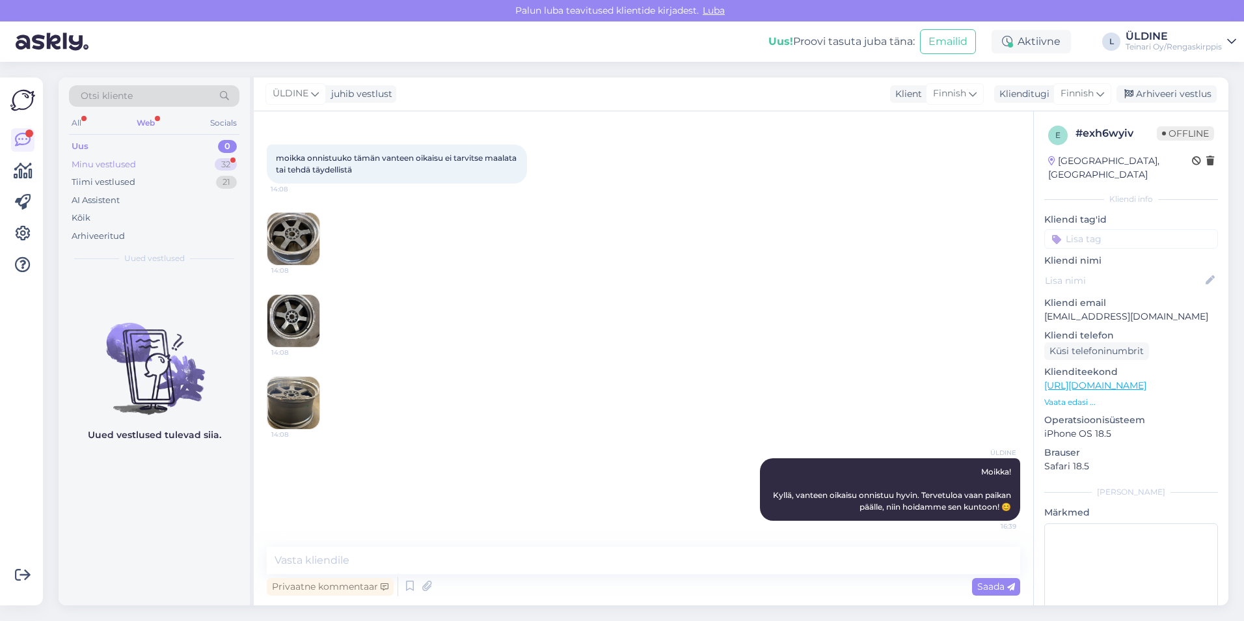
click at [114, 164] on div "Minu vestlused" at bounding box center [104, 164] width 64 height 13
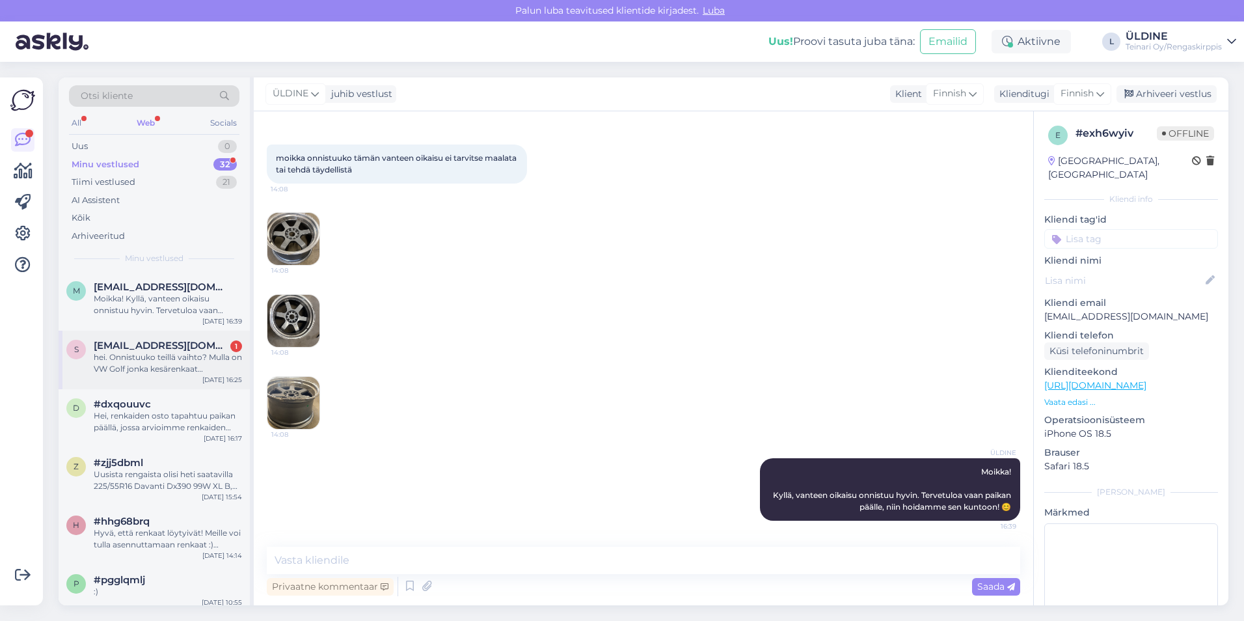
click at [159, 361] on div "hei. Onnistuuko teillä vaihto? Mulla on VW Golf jonka kesärenkaat vanteineen ha…" at bounding box center [168, 362] width 148 height 23
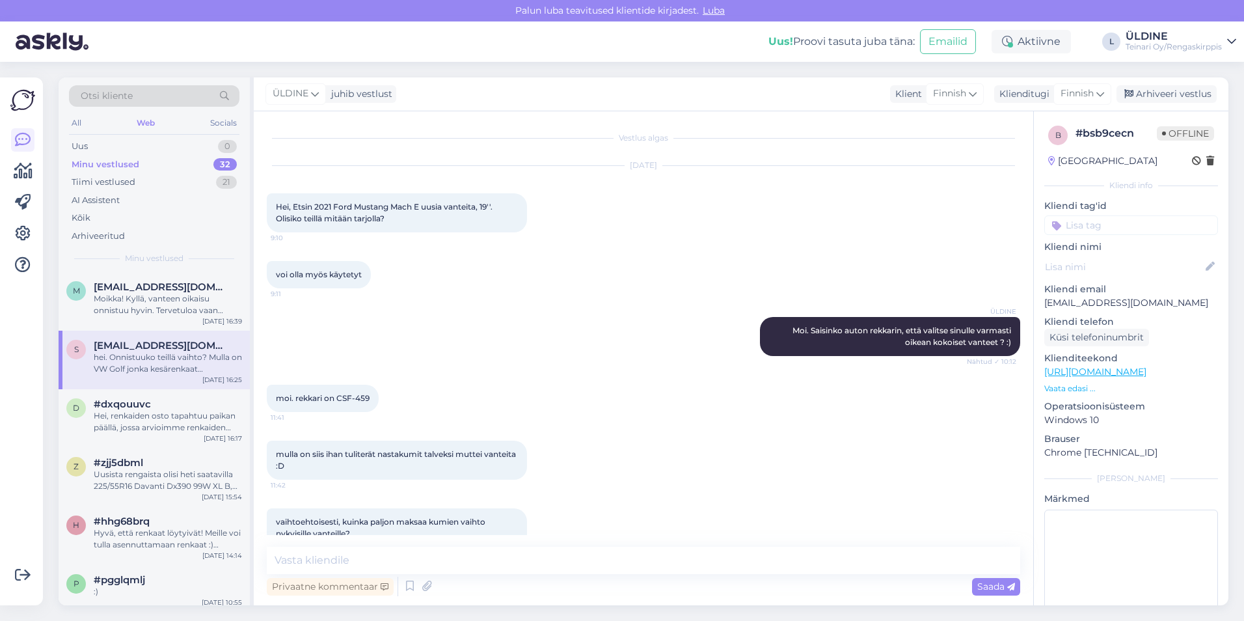
scroll to position [584, 0]
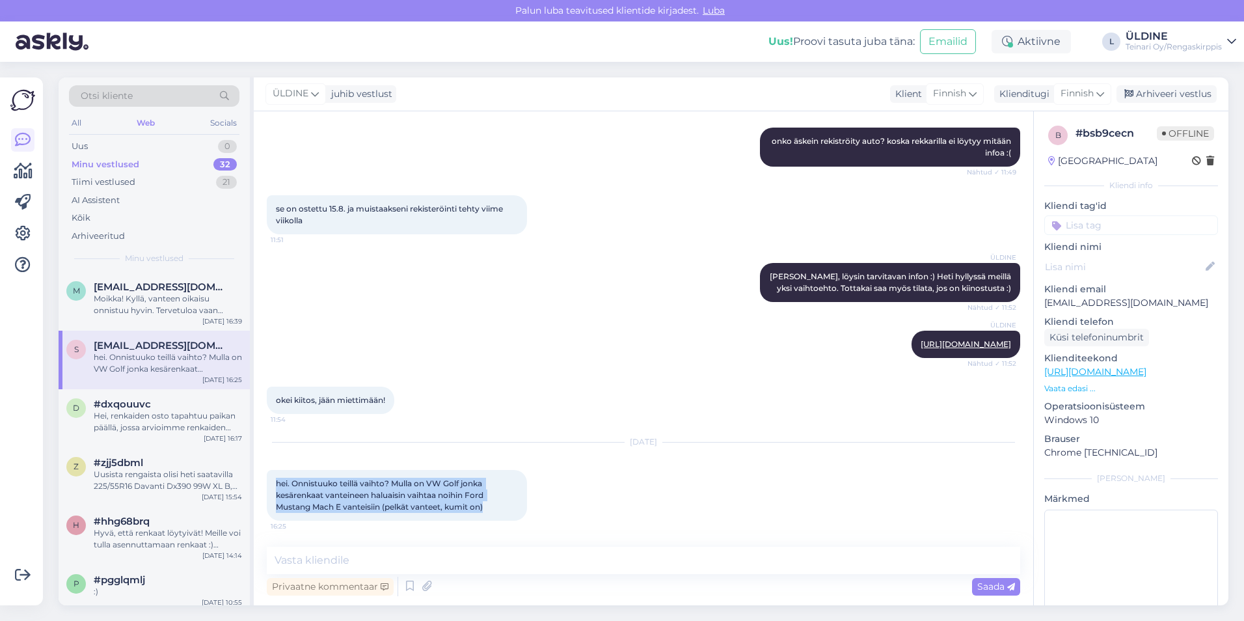
drag, startPoint x: 276, startPoint y: 483, endPoint x: 491, endPoint y: 510, distance: 216.4
click at [491, 510] on div "hei. Onnistuuko teillä vaihto? Mulla on VW Golf jonka kesärenkaat vanteineen ha…" at bounding box center [397, 495] width 260 height 51
drag, startPoint x: 491, startPoint y: 510, endPoint x: 460, endPoint y: 498, distance: 32.8
copy span "hei. Onnistuuko teillä vaihto? Mulla on VW Golf jonka kesärenkaat vanteineen ha…"
paste textarea "Hei, Varsinaista vanteiden vaihto ei ole meidän puoleltamme mahdollista, mutta …"
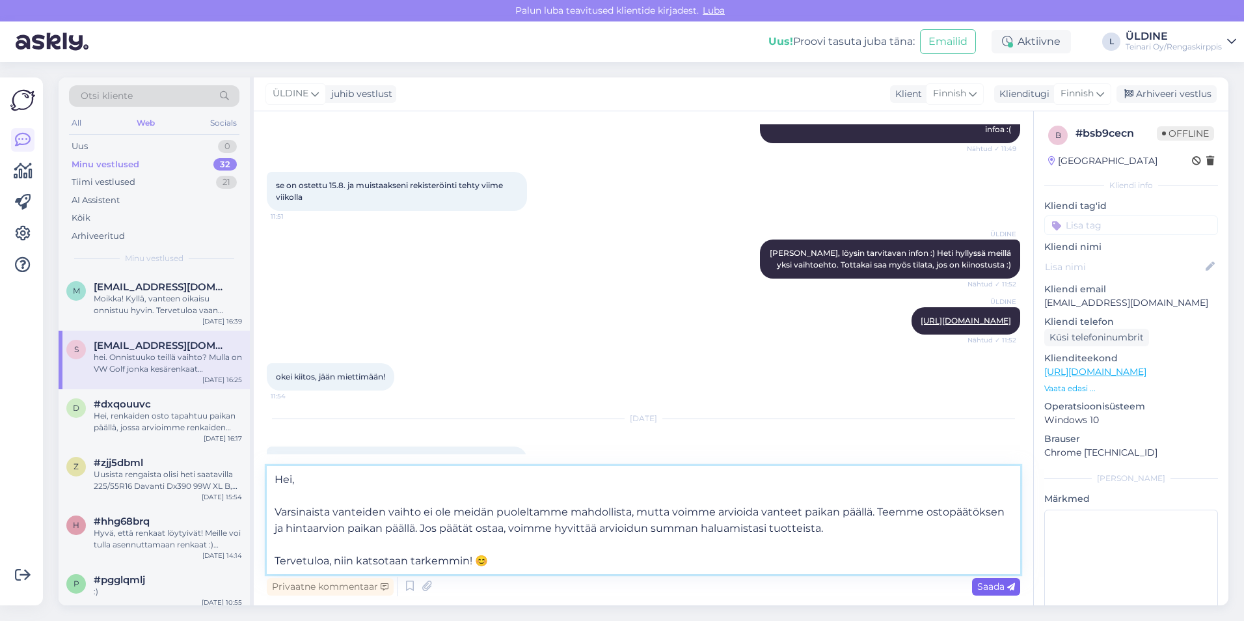
type textarea "Hei, Varsinaista vanteiden vaihto ei ole meidän puoleltamme mahdollista, mutta …"
click at [985, 590] on span "Saada" at bounding box center [996, 586] width 38 height 12
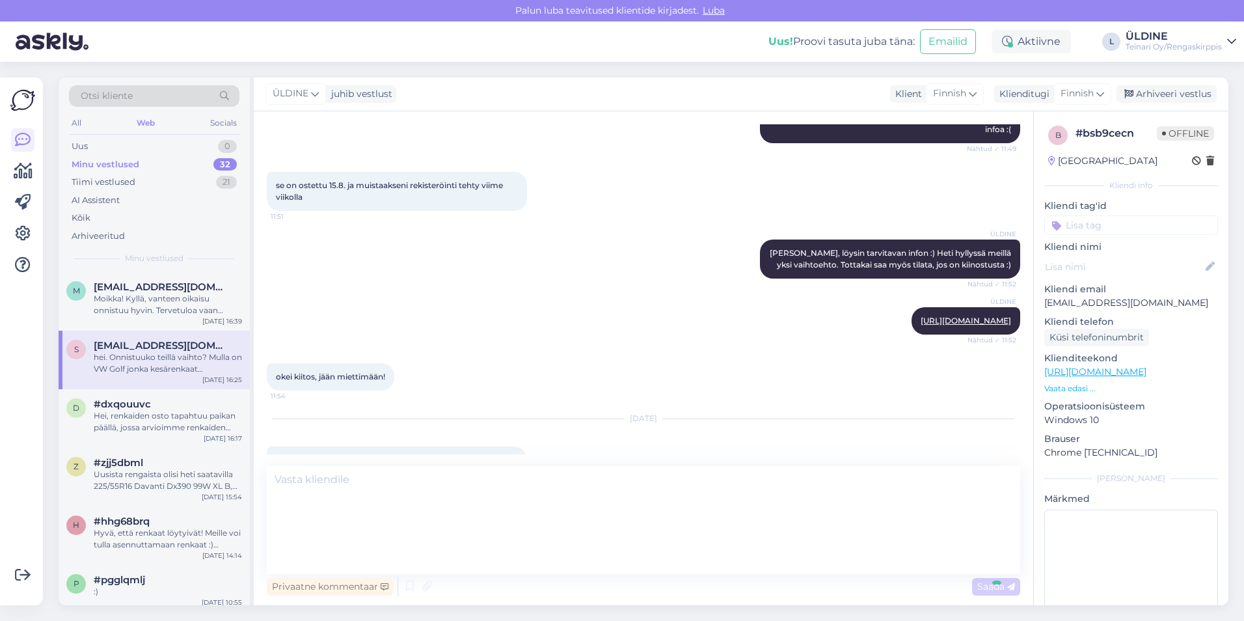
scroll to position [733, 0]
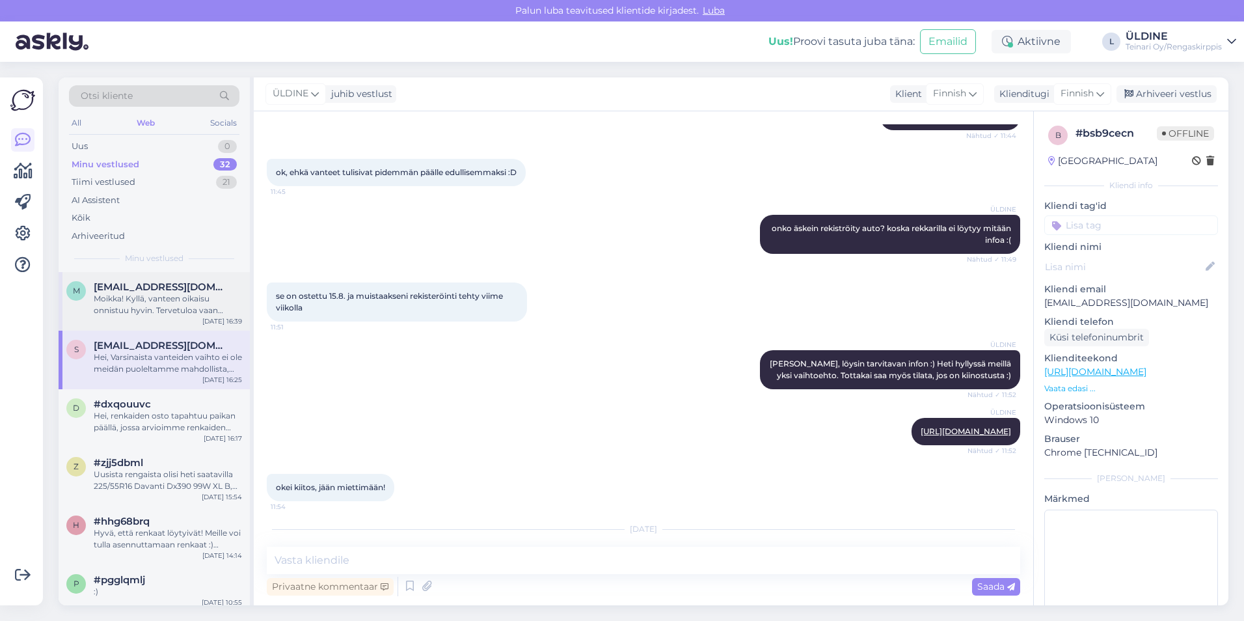
click at [195, 311] on div "Moikka! Kyllä, vanteen oikaisu onnistuu hyvin. Tervetuloa vaan paikan päälle, n…" at bounding box center [168, 304] width 148 height 23
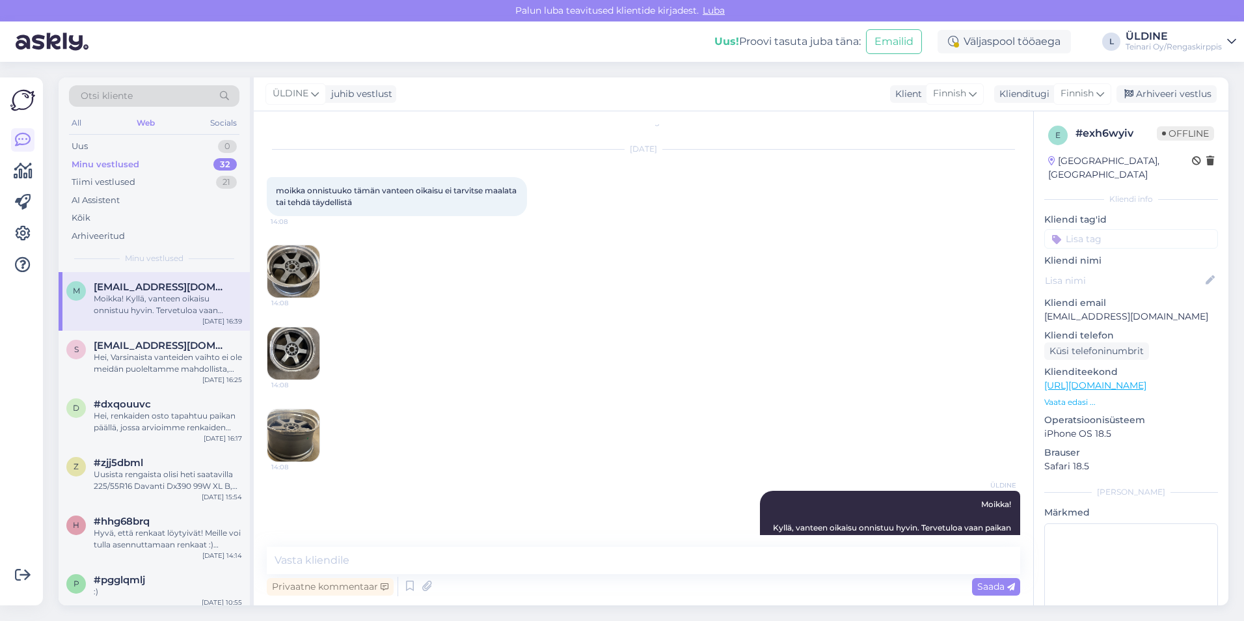
scroll to position [0, 0]
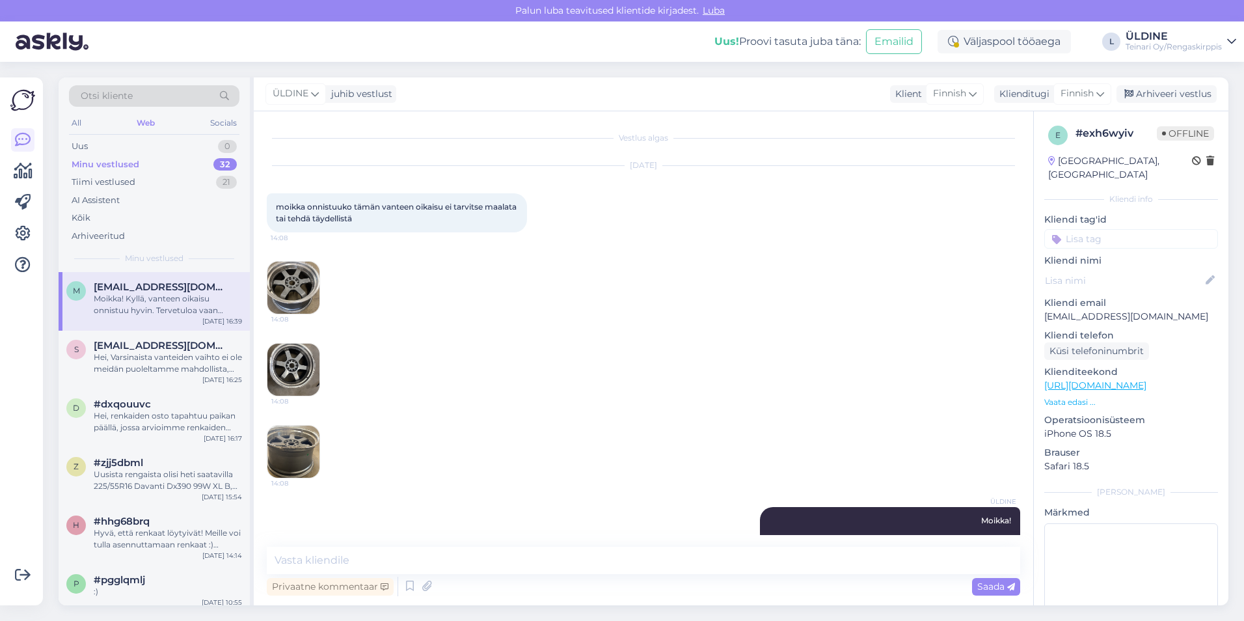
click at [193, 290] on span "[EMAIL_ADDRESS][DOMAIN_NAME]" at bounding box center [161, 287] width 135 height 12
